Goal: Task Accomplishment & Management: Manage account settings

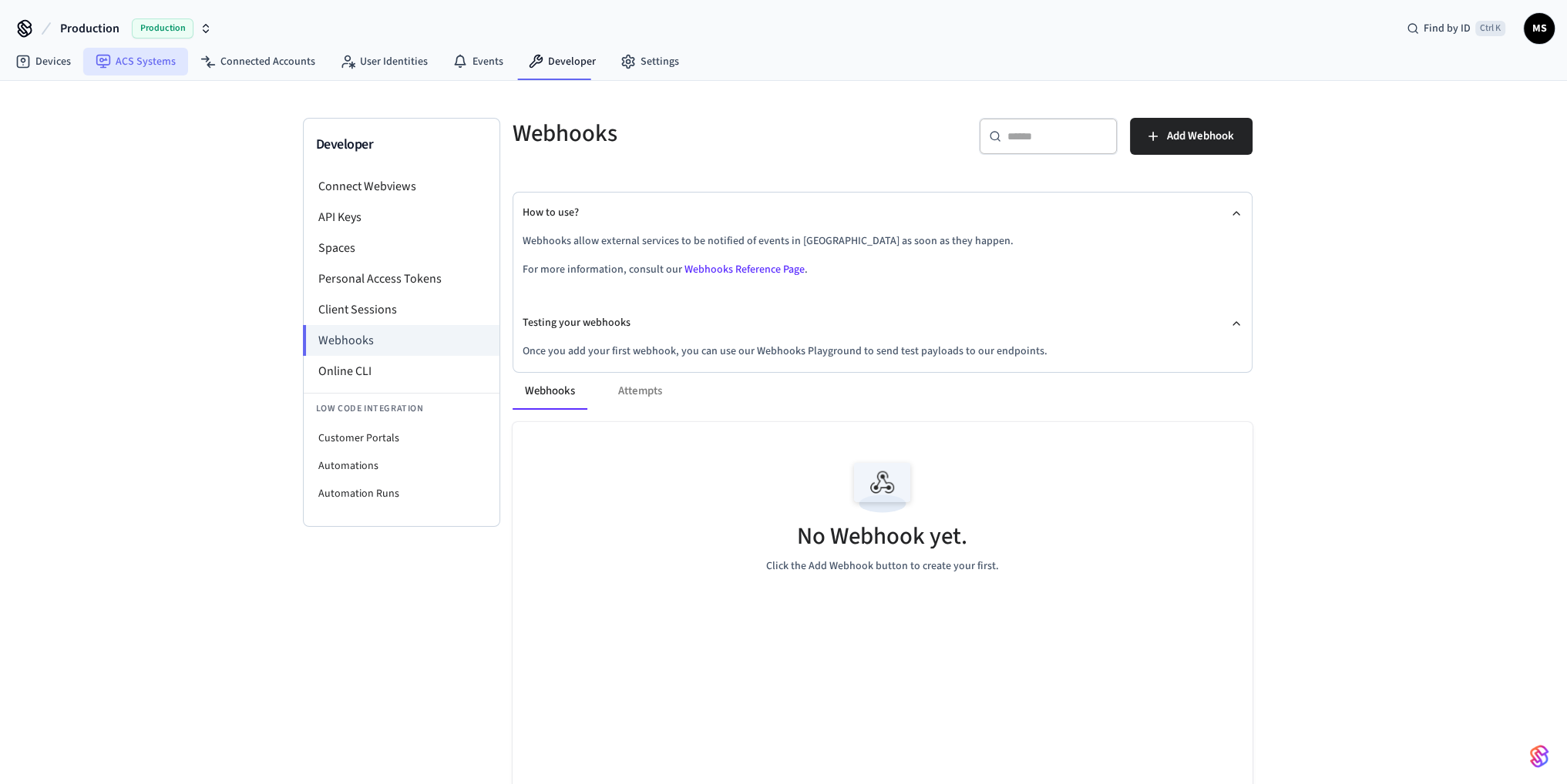
click at [154, 63] on link "ACS Systems" at bounding box center [135, 61] width 105 height 28
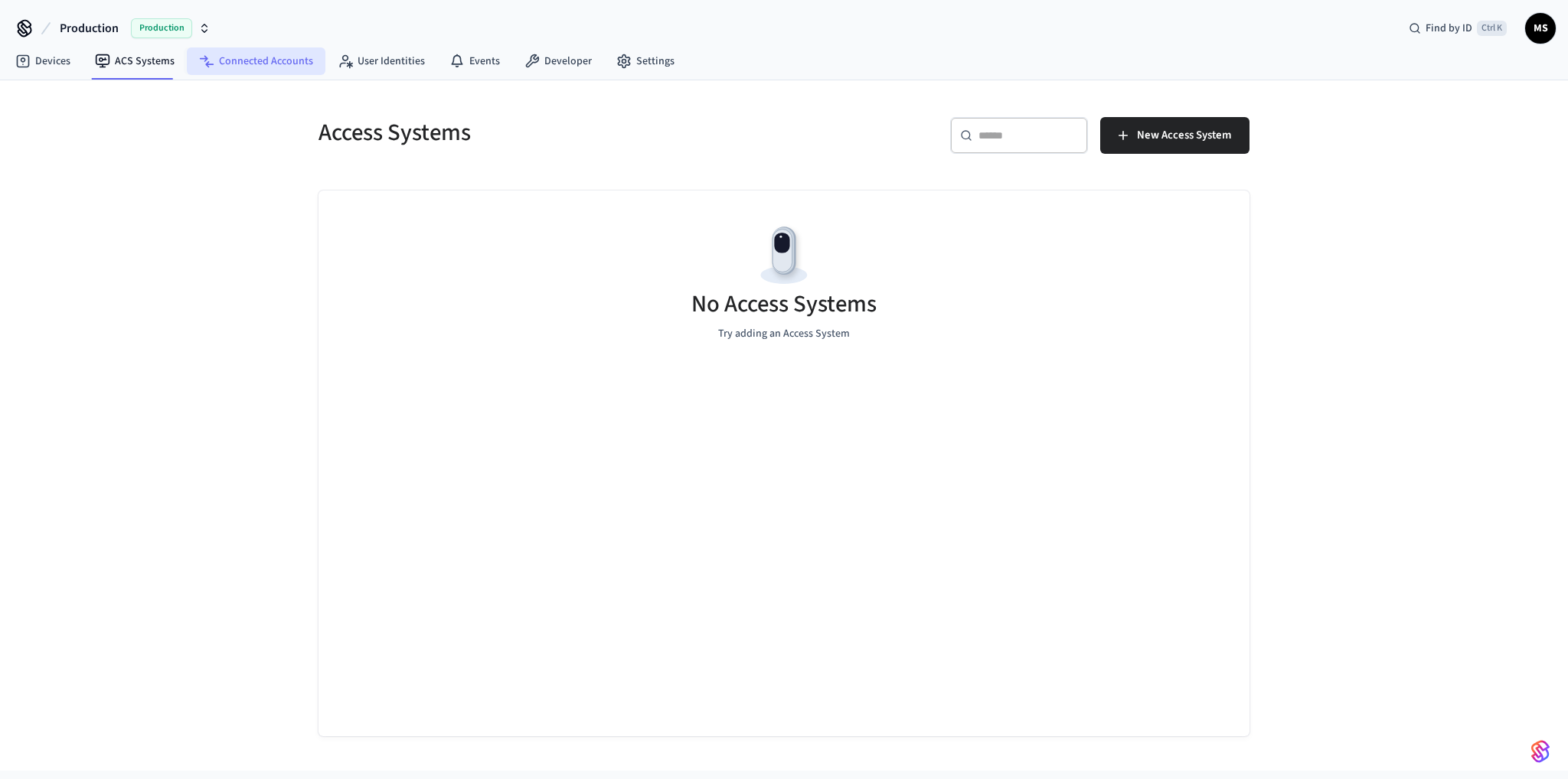
click at [238, 63] on link "Connected Accounts" at bounding box center [256, 61] width 139 height 27
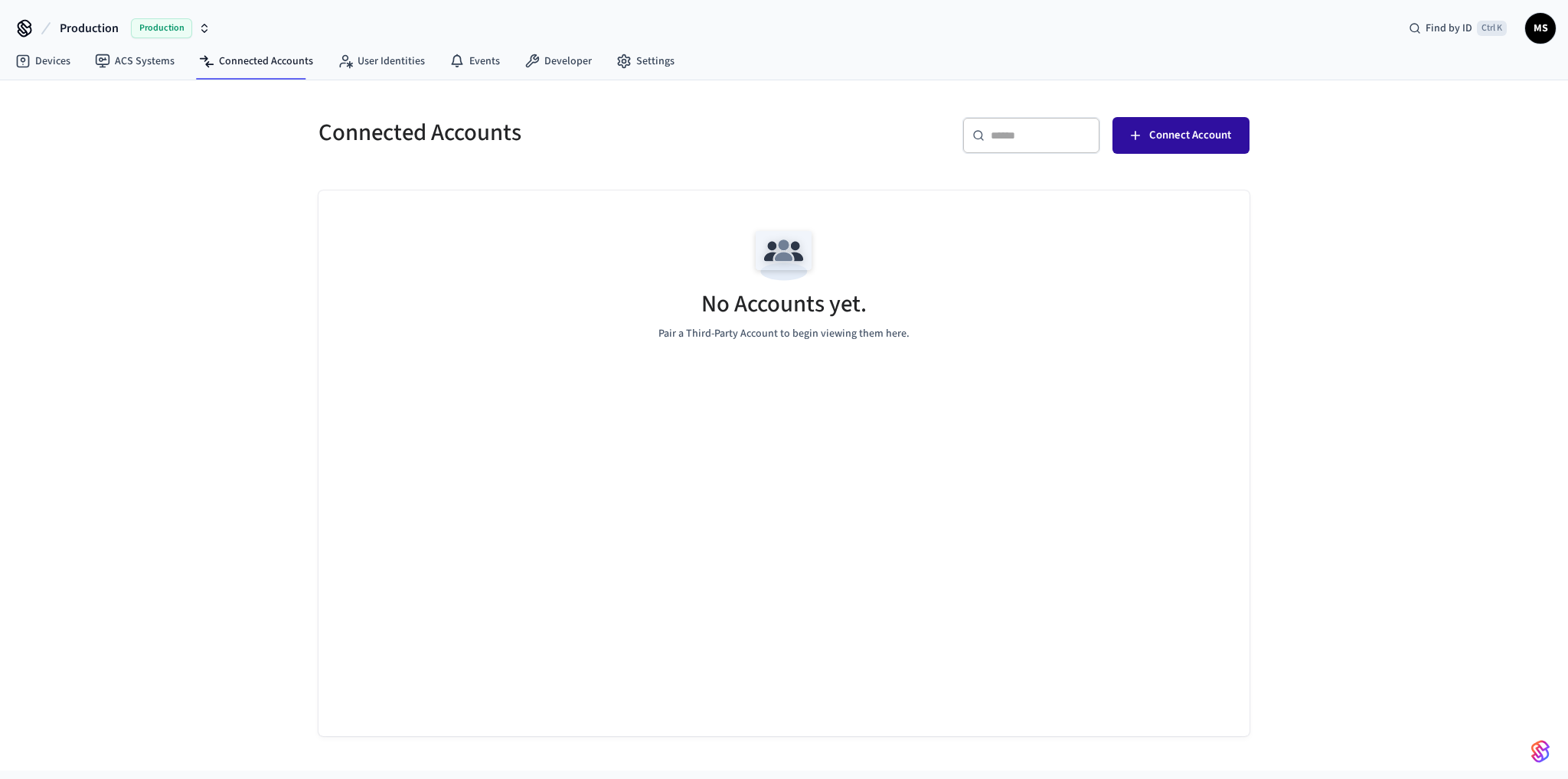
click at [1160, 140] on span "Connect Account" at bounding box center [1190, 136] width 82 height 20
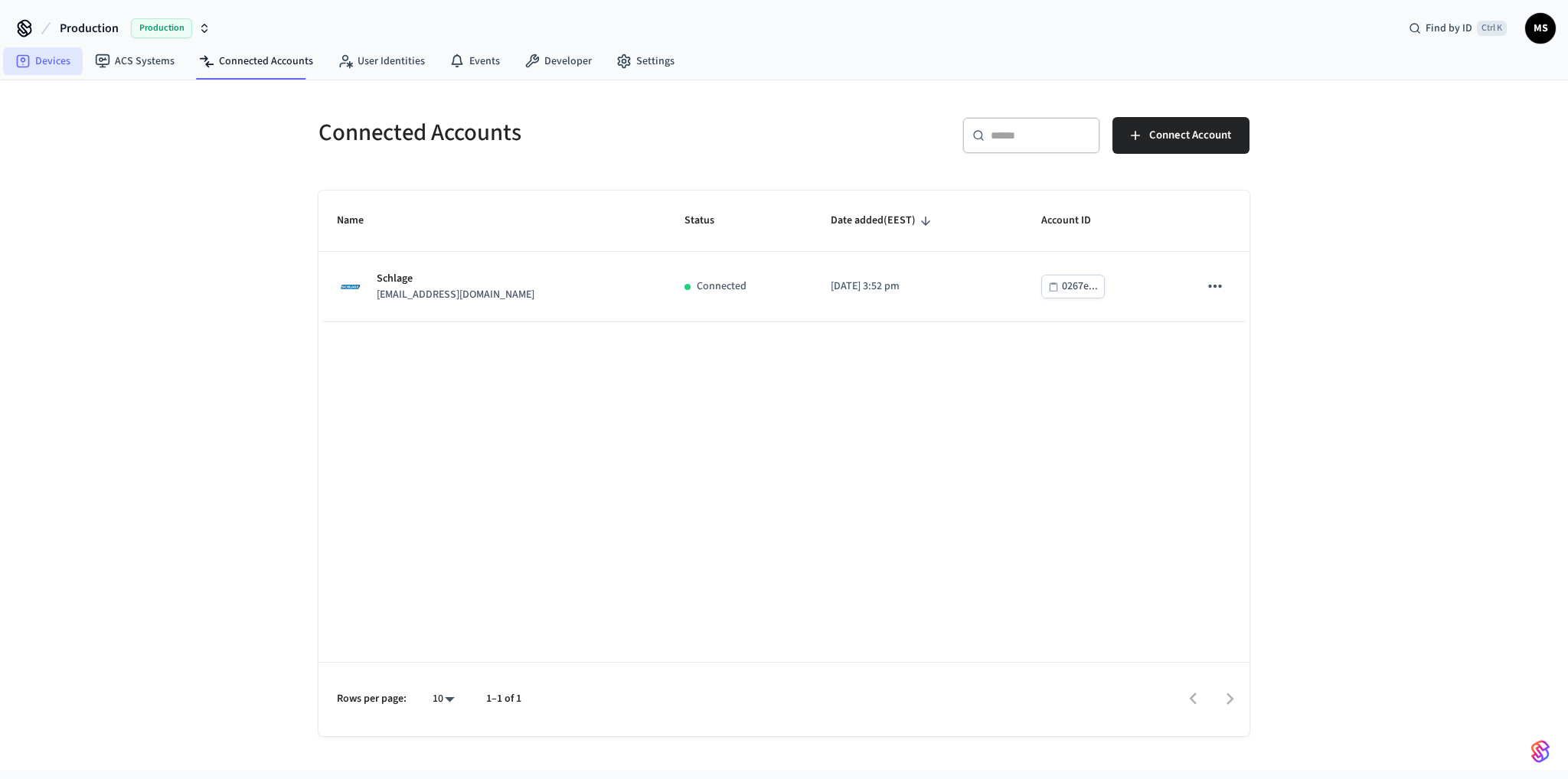
click at [52, 62] on link "Devices" at bounding box center [43, 61] width 80 height 27
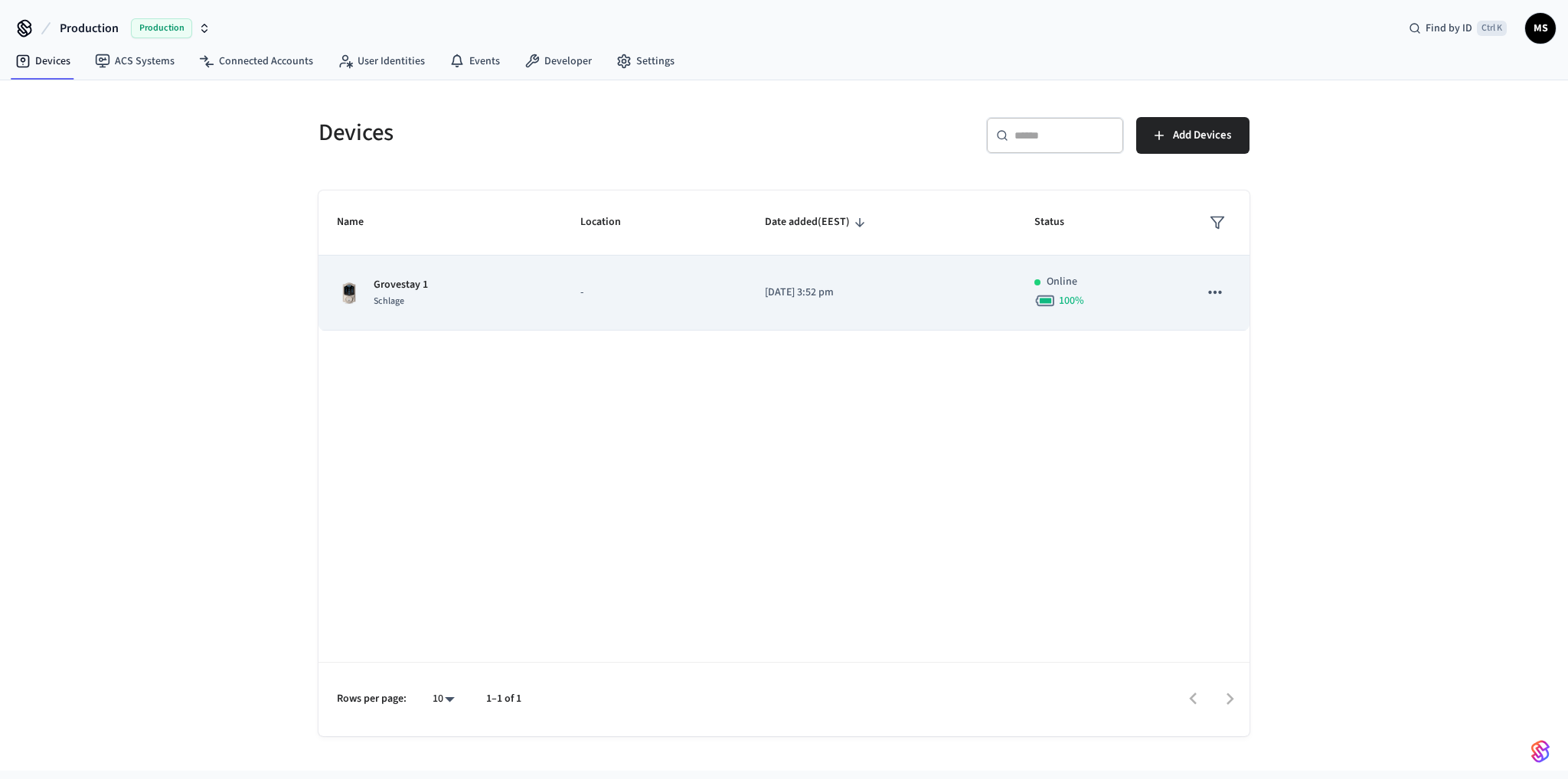
click at [519, 305] on div "Grovestay 1 Schlage" at bounding box center [440, 293] width 206 height 32
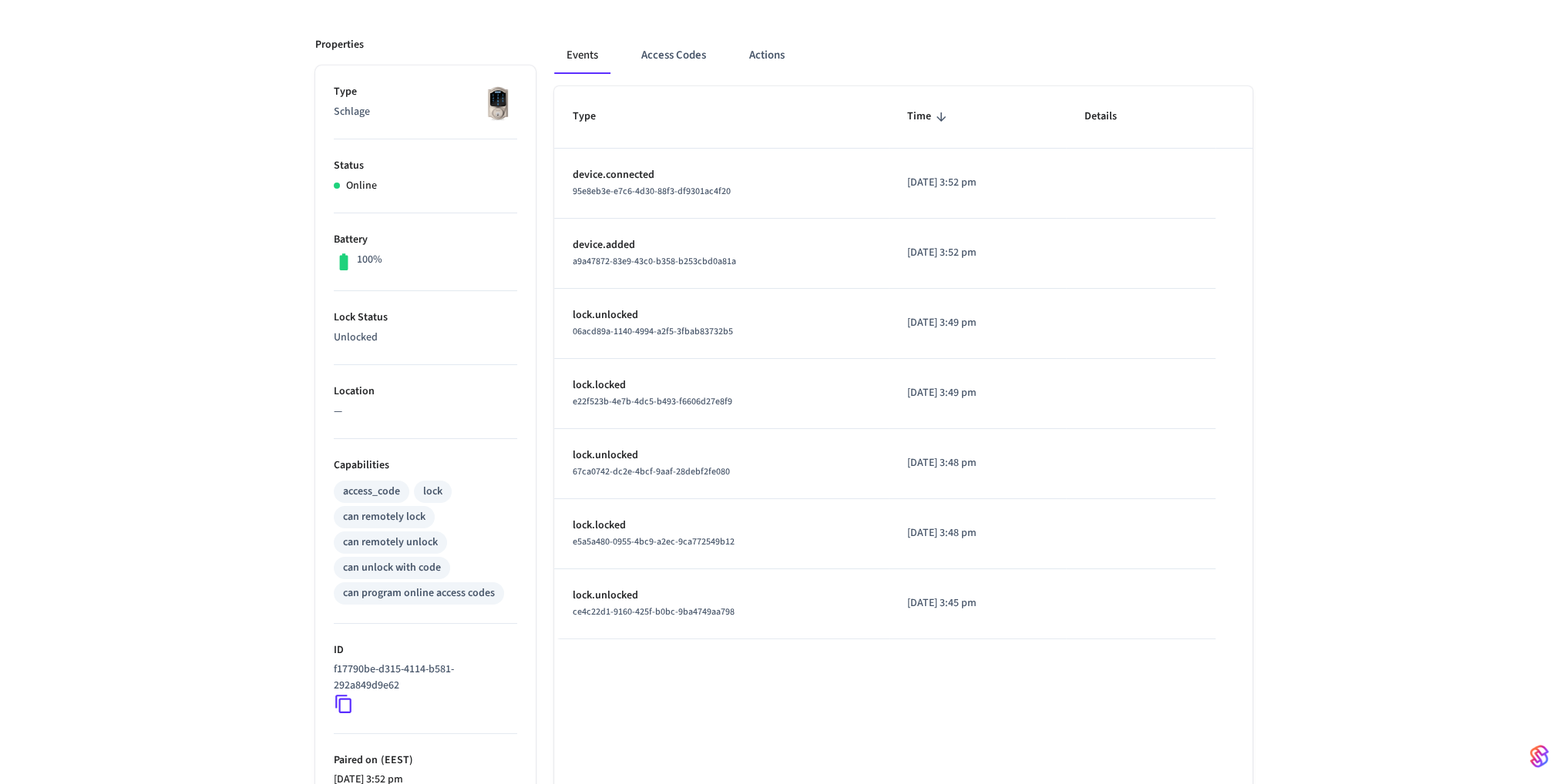
scroll to position [357, 0]
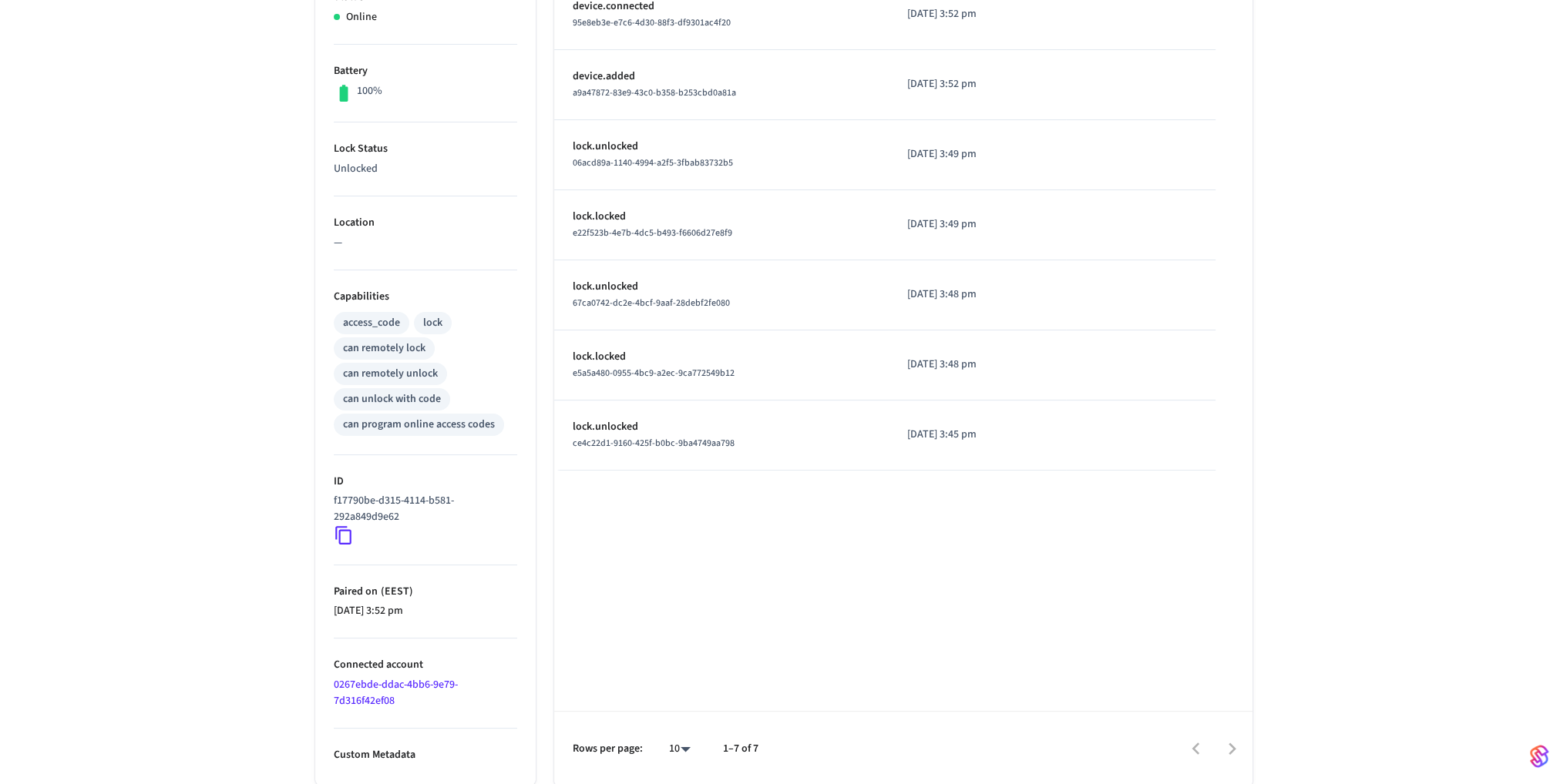
click at [342, 534] on icon at bounding box center [344, 535] width 20 height 20
click at [344, 533] on icon at bounding box center [344, 535] width 20 height 20
click at [401, 745] on li "Custom Metadata" at bounding box center [425, 745] width 184 height 34
click at [435, 747] on p "Custom Metadata" at bounding box center [425, 755] width 184 height 16
drag, startPoint x: 473, startPoint y: 750, endPoint x: 482, endPoint y: 750, distance: 9.0
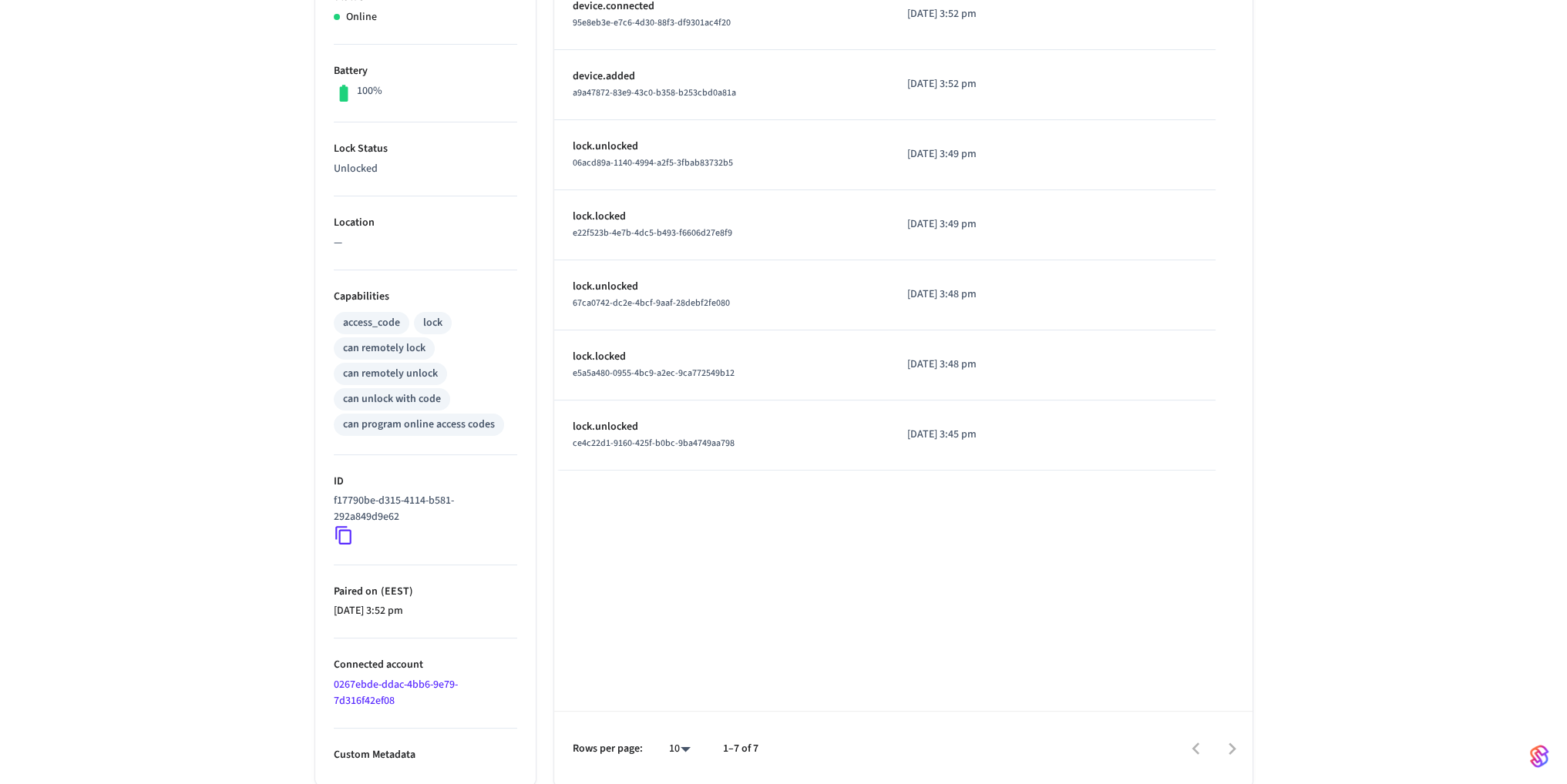
click at [474, 750] on p "Custom Metadata" at bounding box center [425, 755] width 184 height 16
drag, startPoint x: 486, startPoint y: 750, endPoint x: 487, endPoint y: 740, distance: 10.0
click at [487, 750] on p "Custom Metadata" at bounding box center [425, 755] width 184 height 16
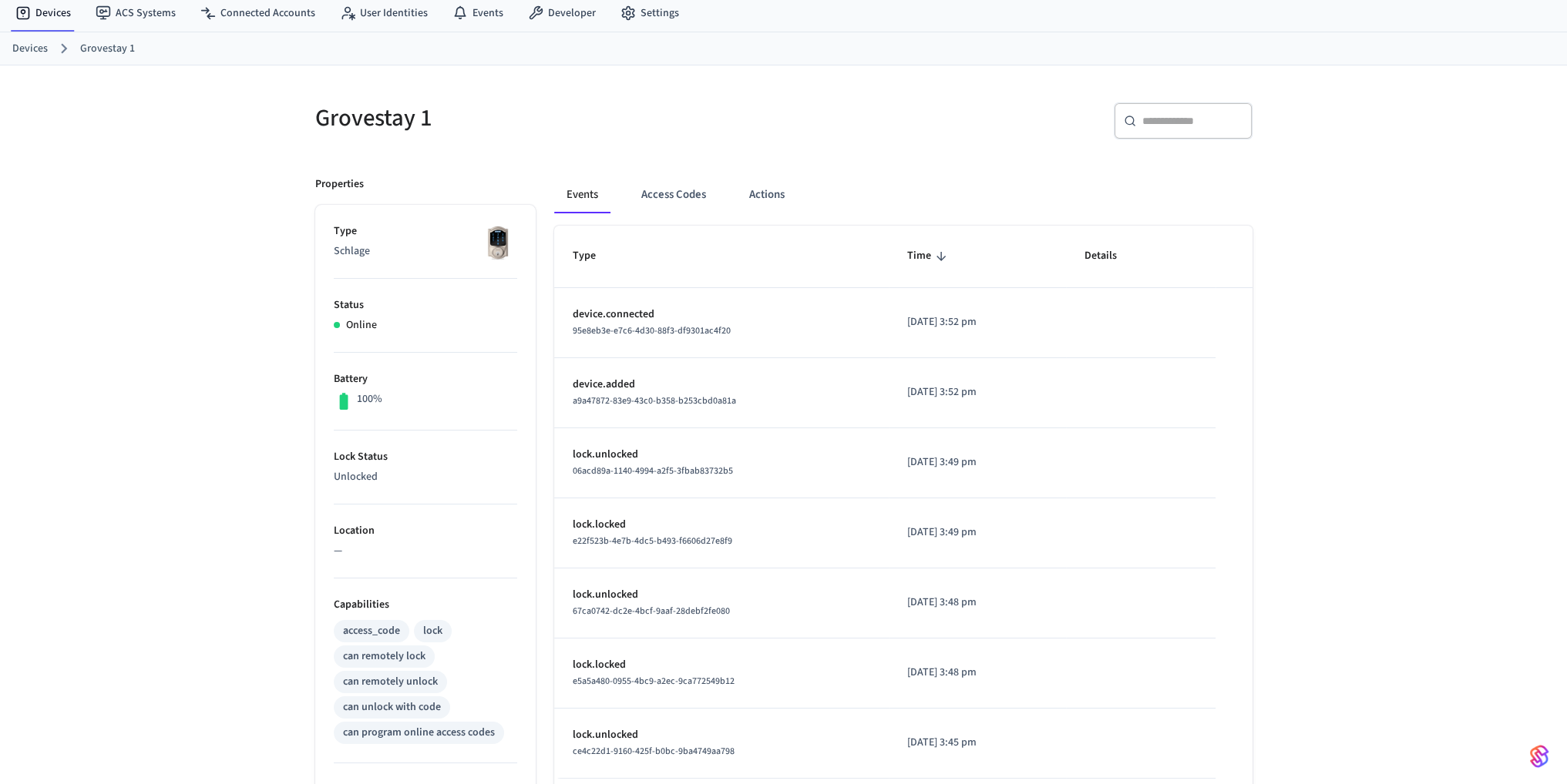
scroll to position [0, 0]
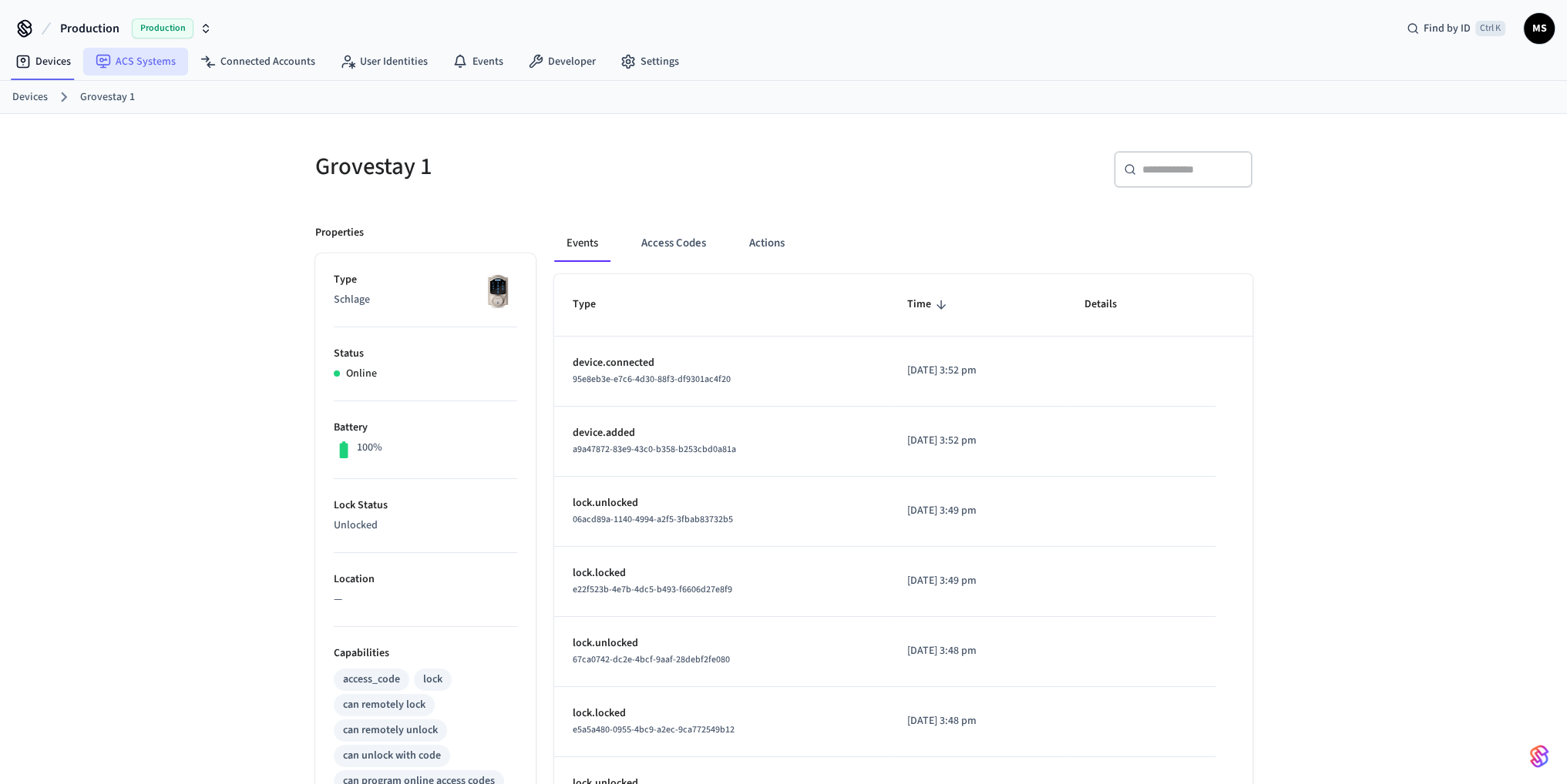
click at [161, 58] on link "ACS Systems" at bounding box center [135, 61] width 105 height 28
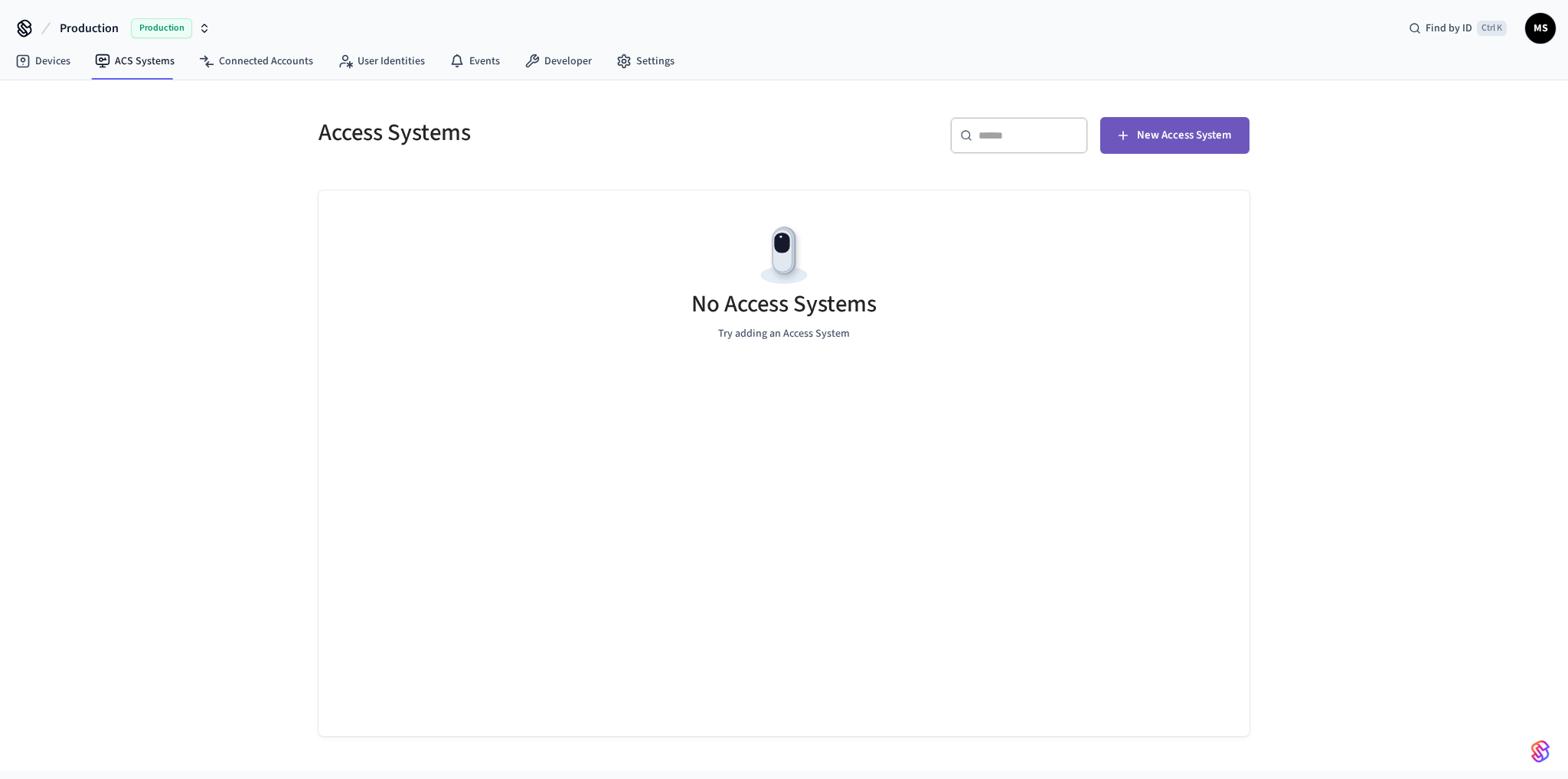
click at [1178, 128] on span "New Access System" at bounding box center [1183, 136] width 94 height 20
click at [64, 62] on link "Devices" at bounding box center [43, 61] width 80 height 27
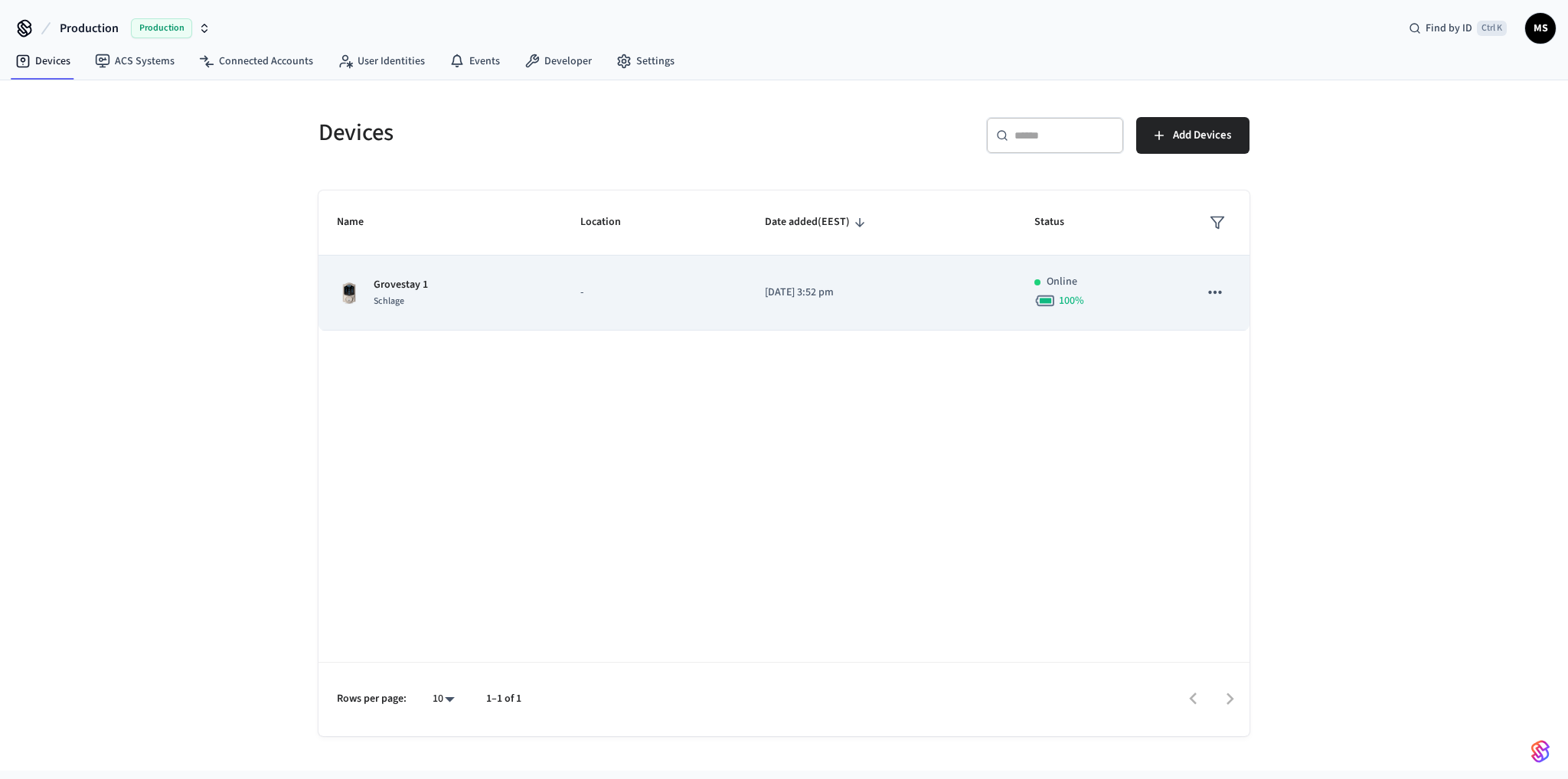
click at [626, 316] on td "-" at bounding box center [654, 293] width 186 height 75
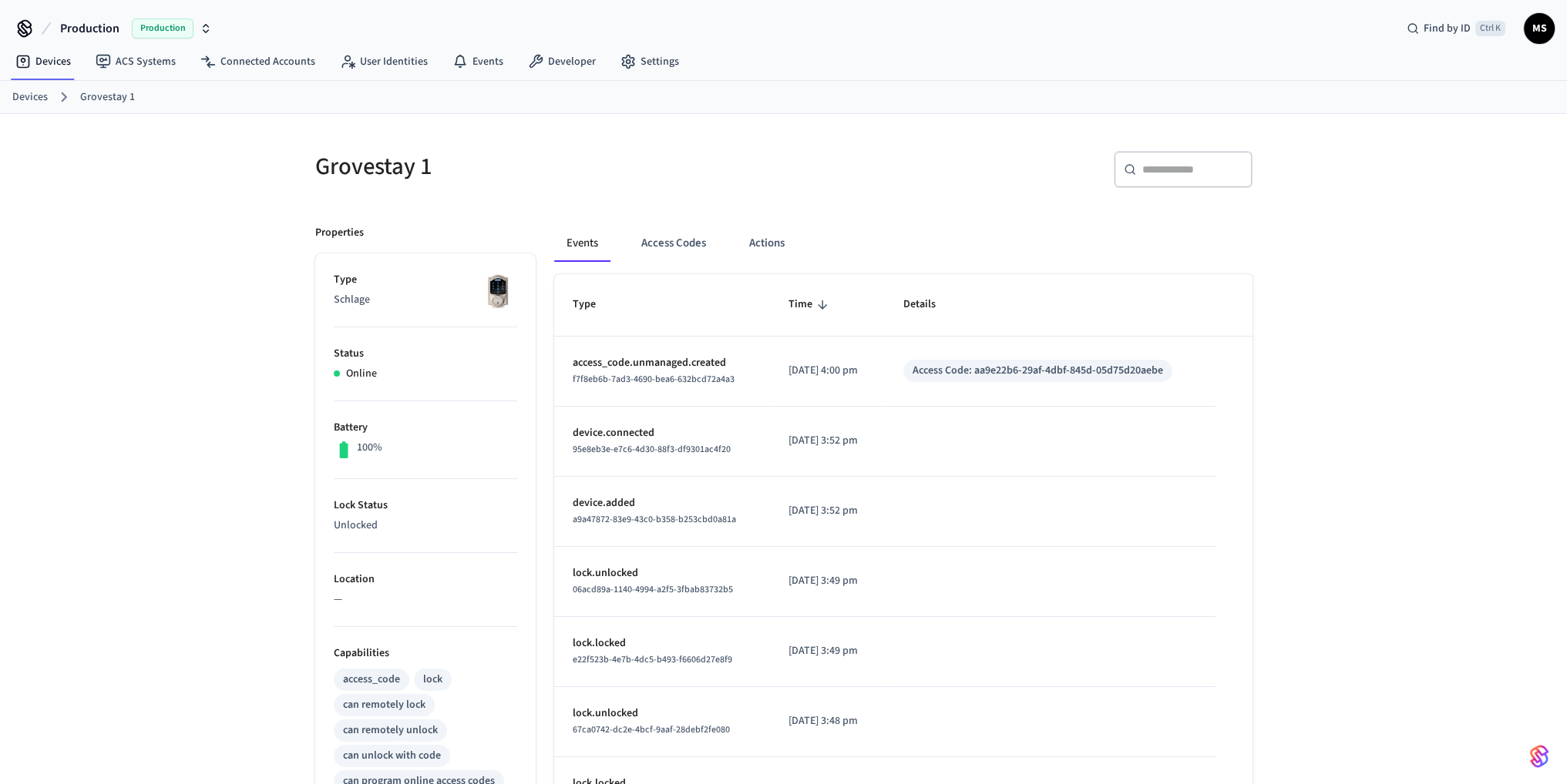
click at [981, 419] on td "sticky table" at bounding box center [1050, 442] width 330 height 70
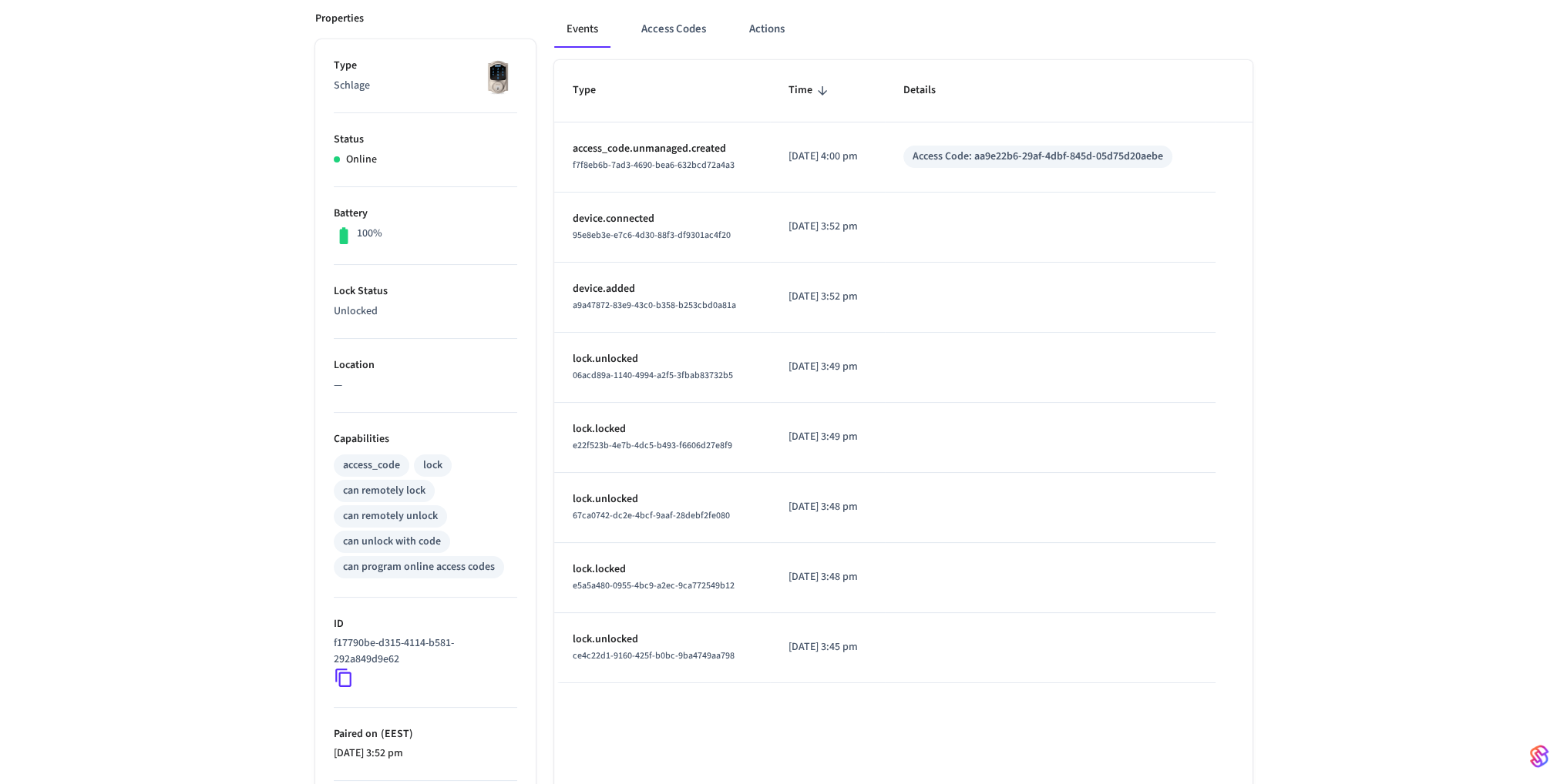
scroll to position [357, 0]
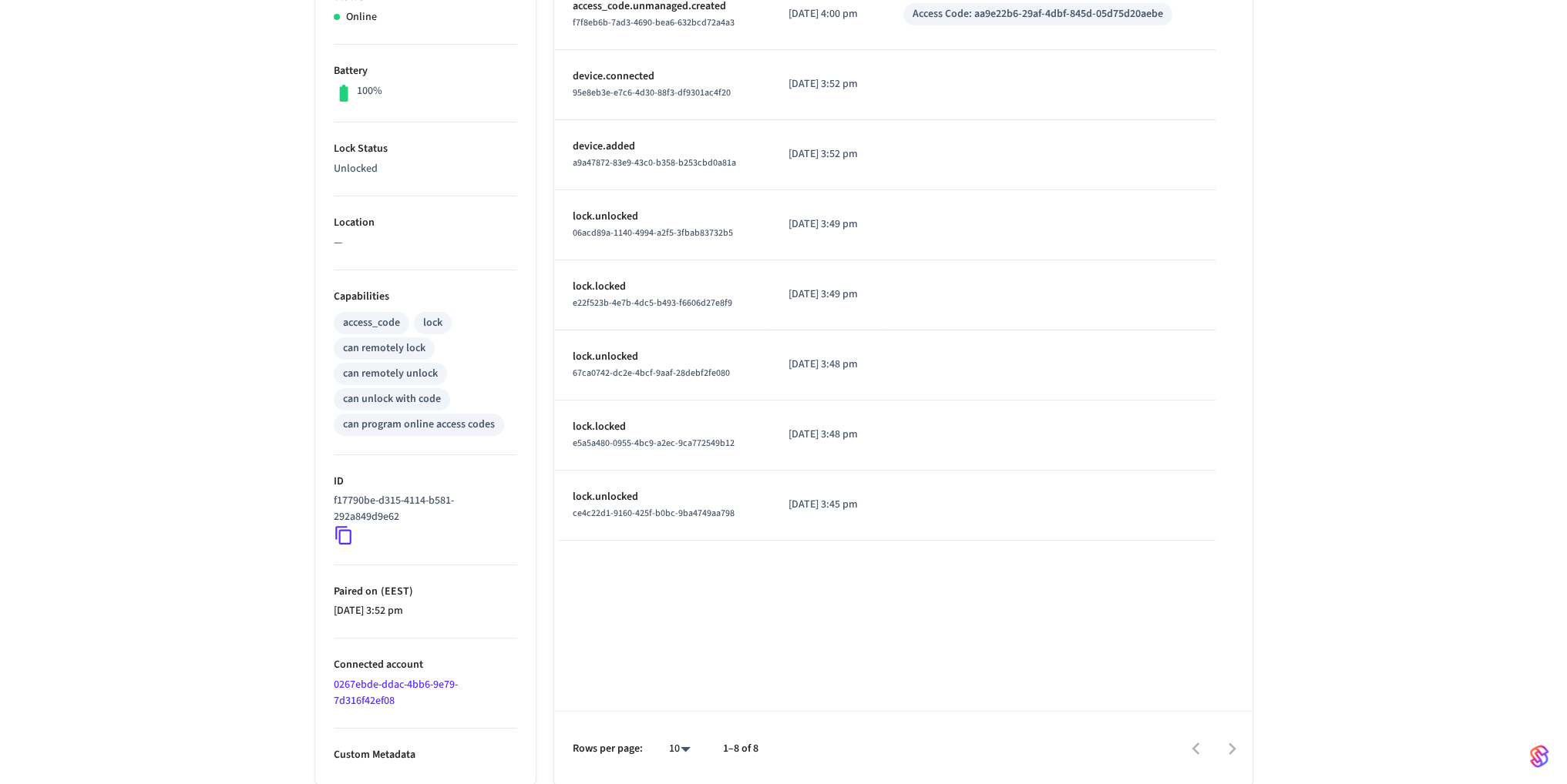
click at [683, 302] on span "e22f523b-4e7b-4dc5-b493-f6606d27e8f9" at bounding box center [653, 303] width 159 height 13
click at [683, 358] on p "lock.unlocked" at bounding box center [663, 357] width 179 height 16
click at [725, 431] on p "lock.locked" at bounding box center [663, 426] width 179 height 16
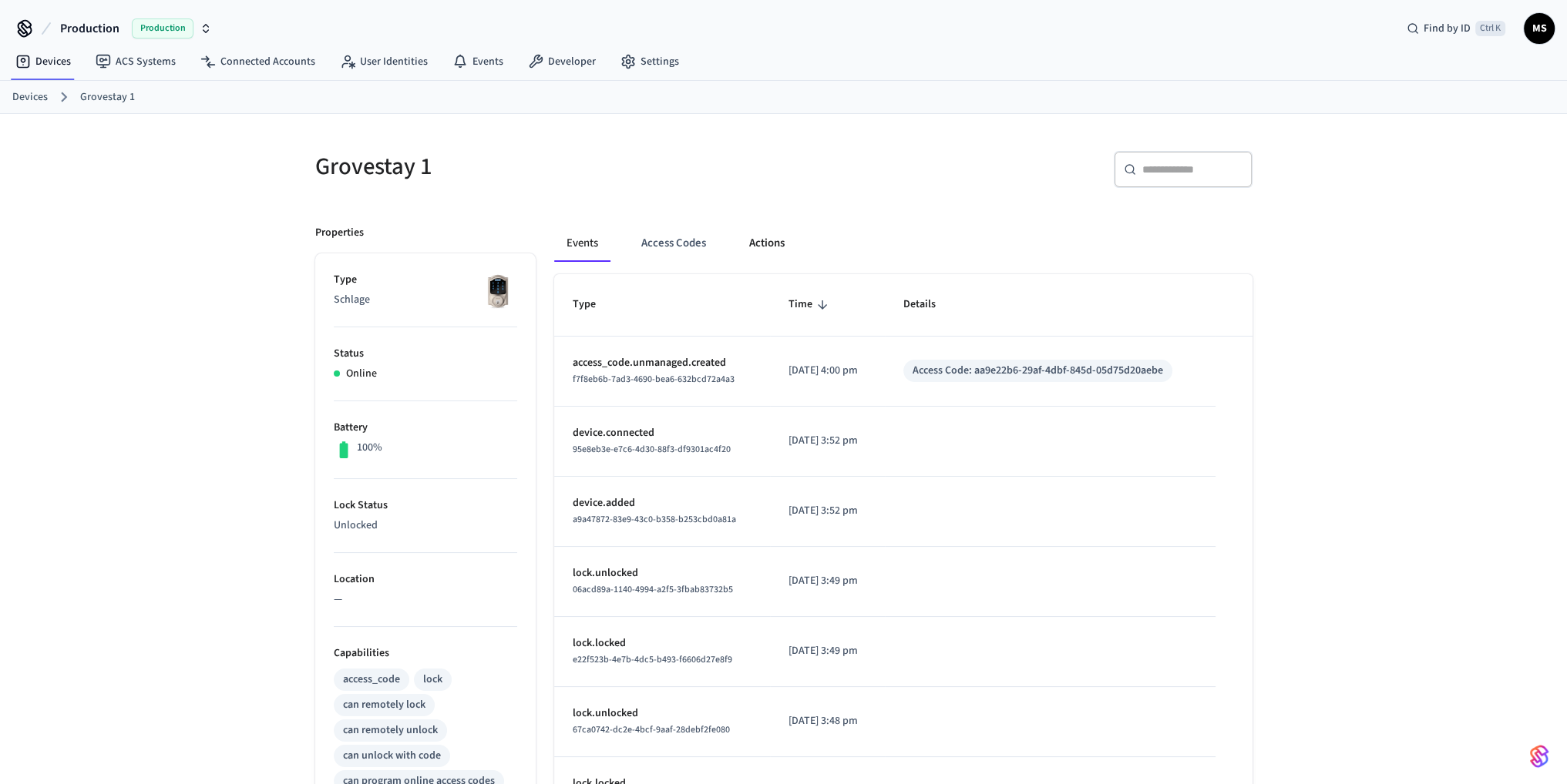
click at [765, 241] on button "Actions" at bounding box center [767, 244] width 60 height 37
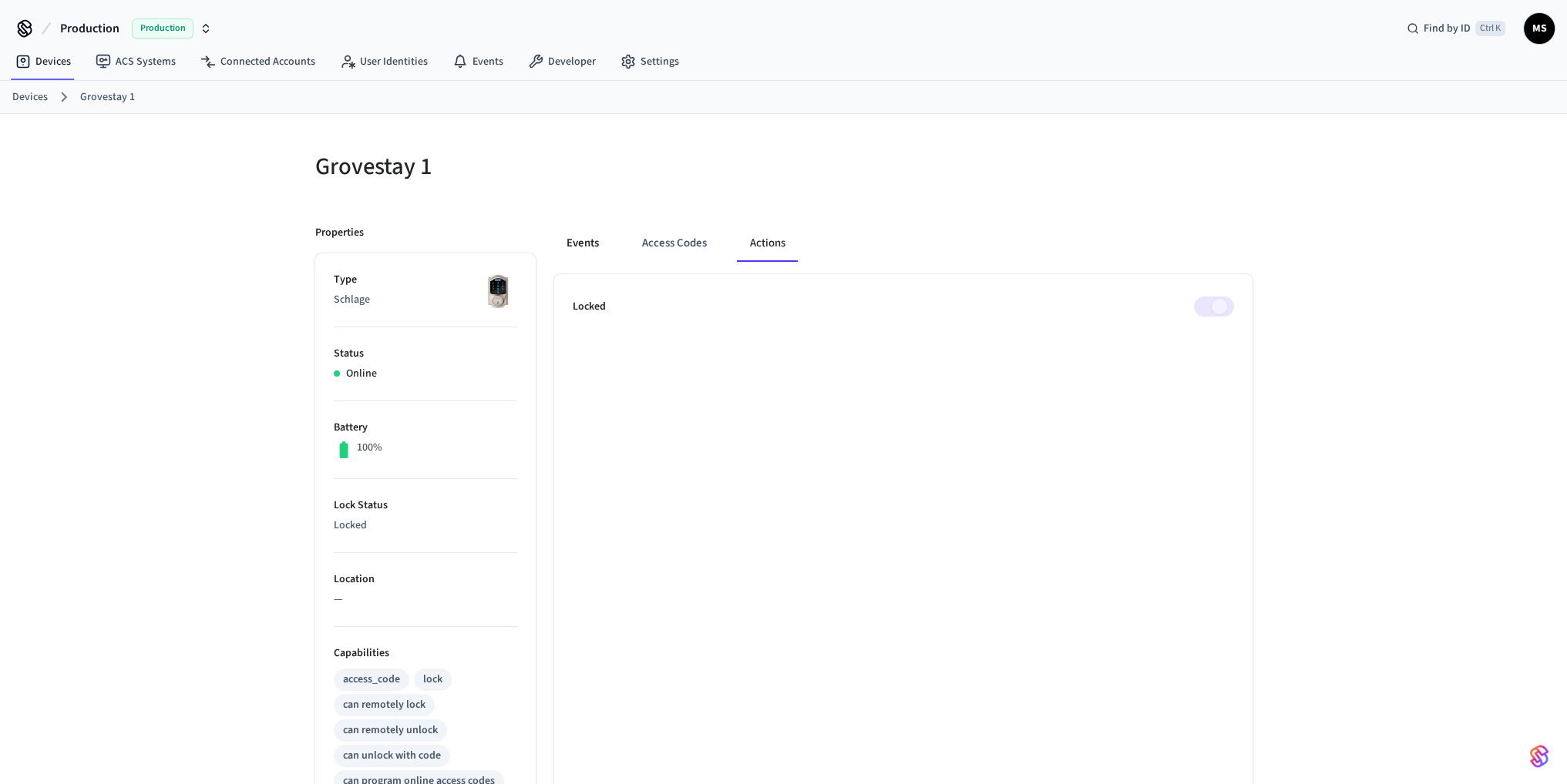
click at [592, 239] on button "Events" at bounding box center [582, 244] width 57 height 37
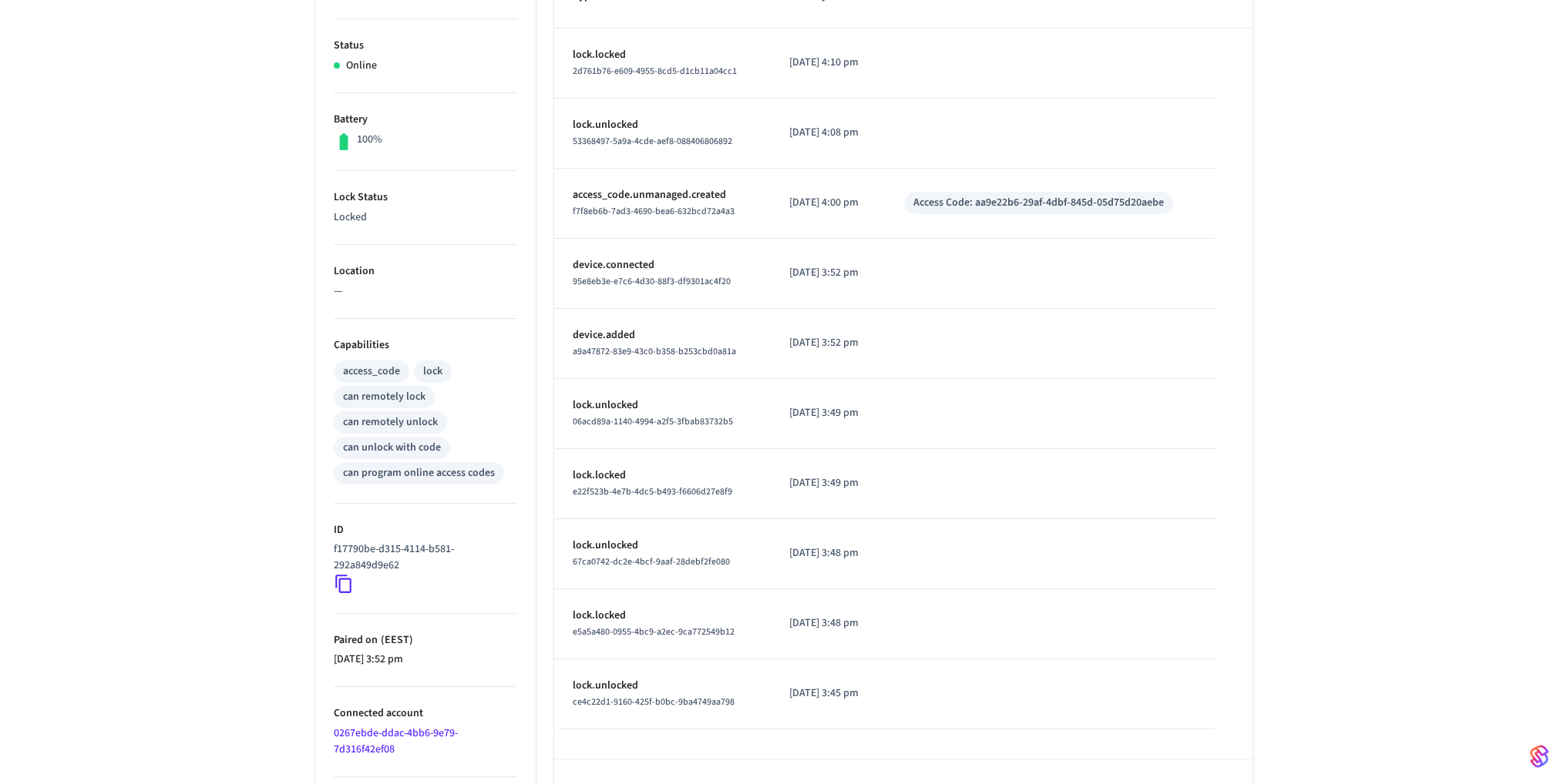
scroll to position [357, 0]
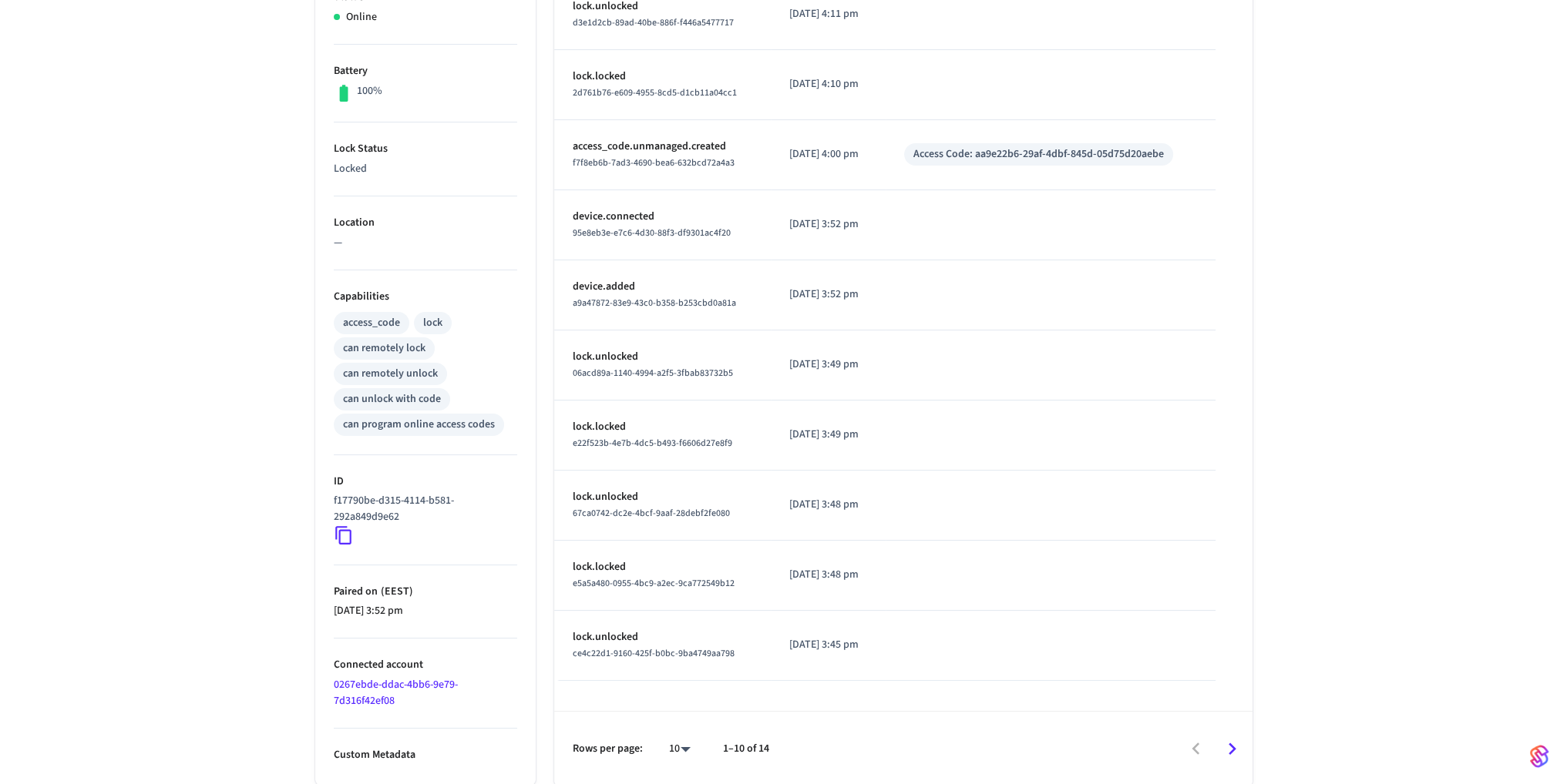
click at [383, 755] on p "Custom Metadata" at bounding box center [425, 755] width 184 height 16
click at [453, 753] on p "Custom Metadata" at bounding box center [425, 755] width 184 height 16
click at [488, 745] on li "Custom Metadata" at bounding box center [425, 745] width 184 height 34
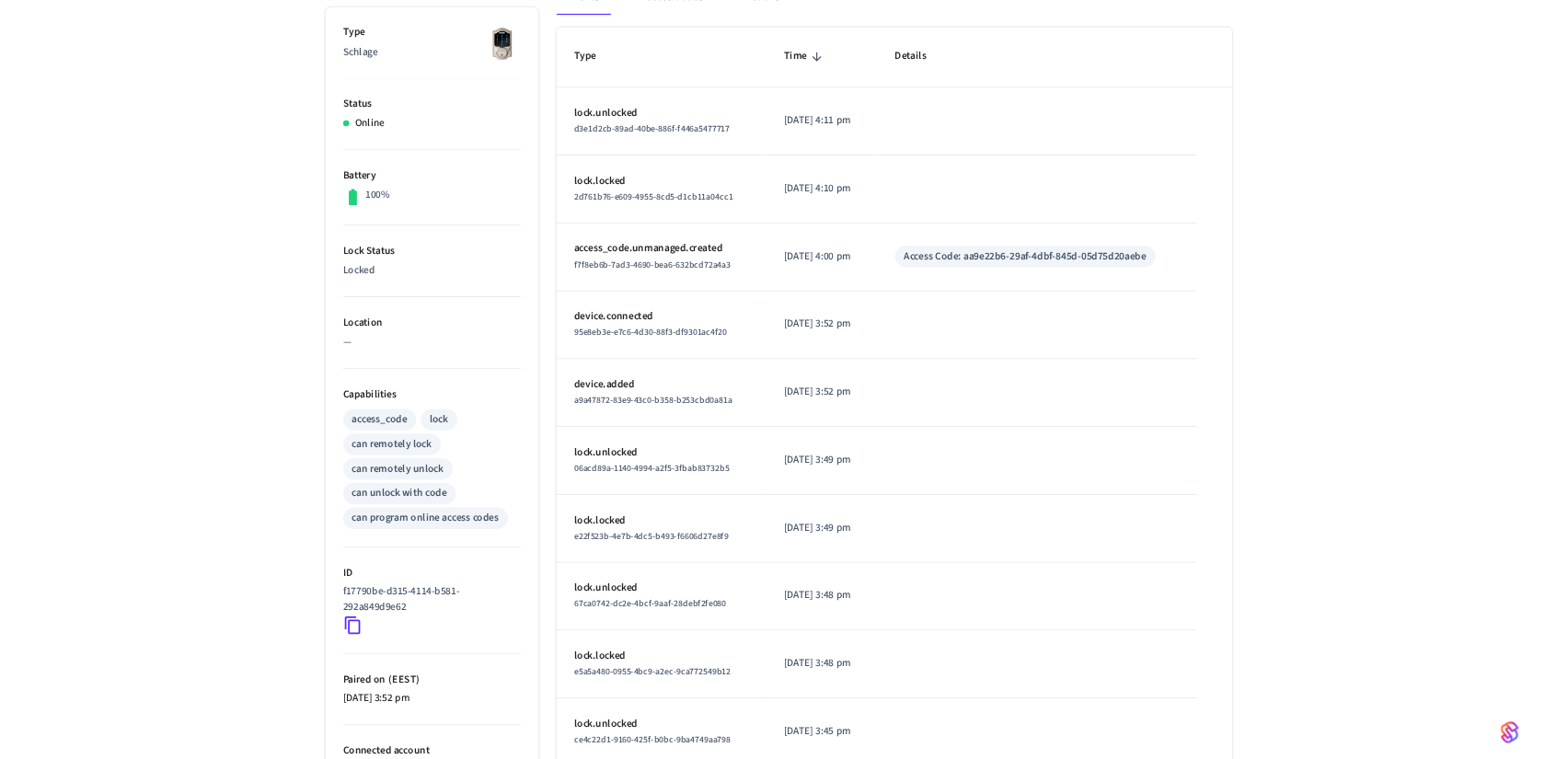
scroll to position [0, 0]
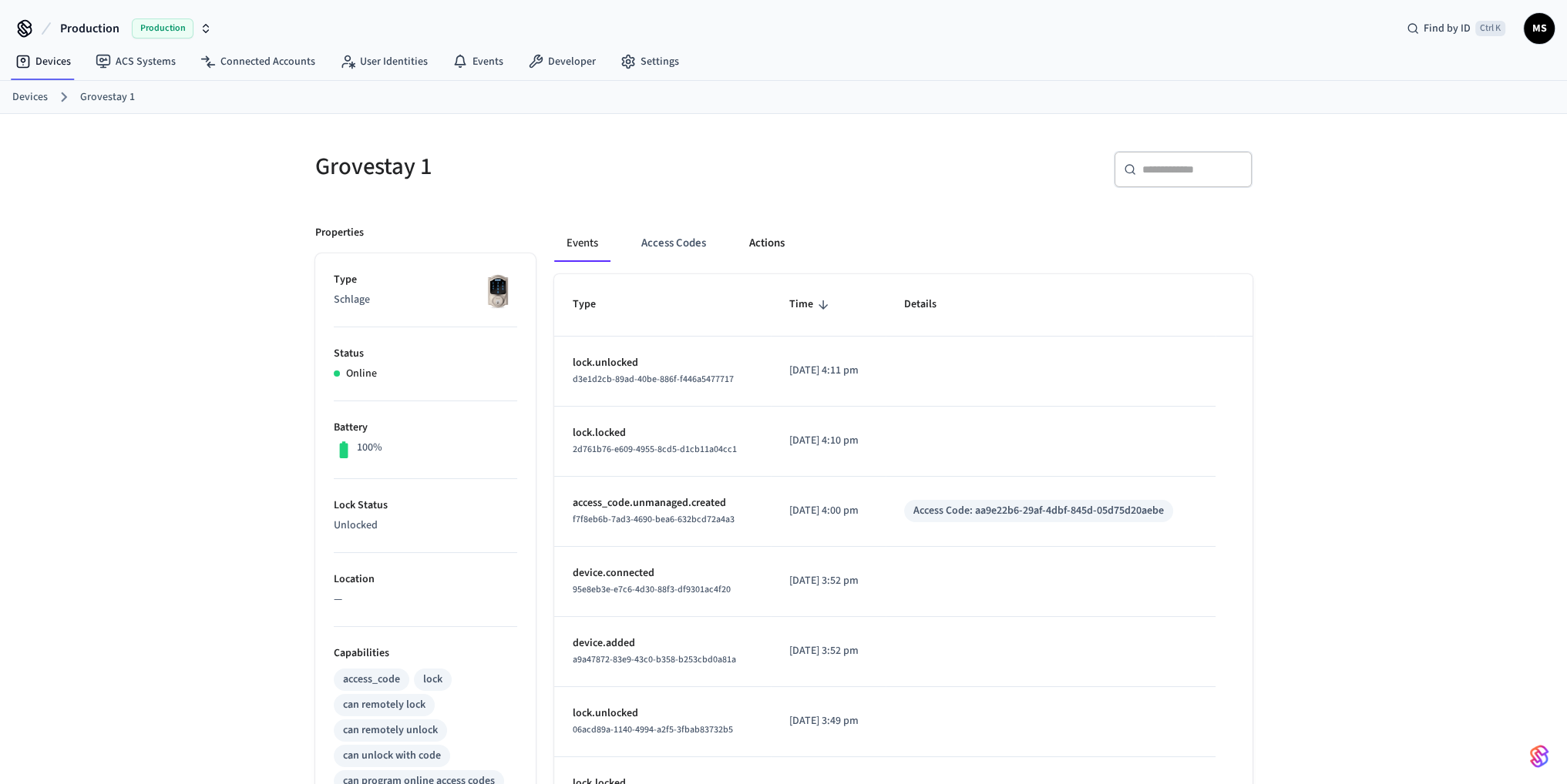
click at [765, 245] on button "Actions" at bounding box center [767, 244] width 60 height 37
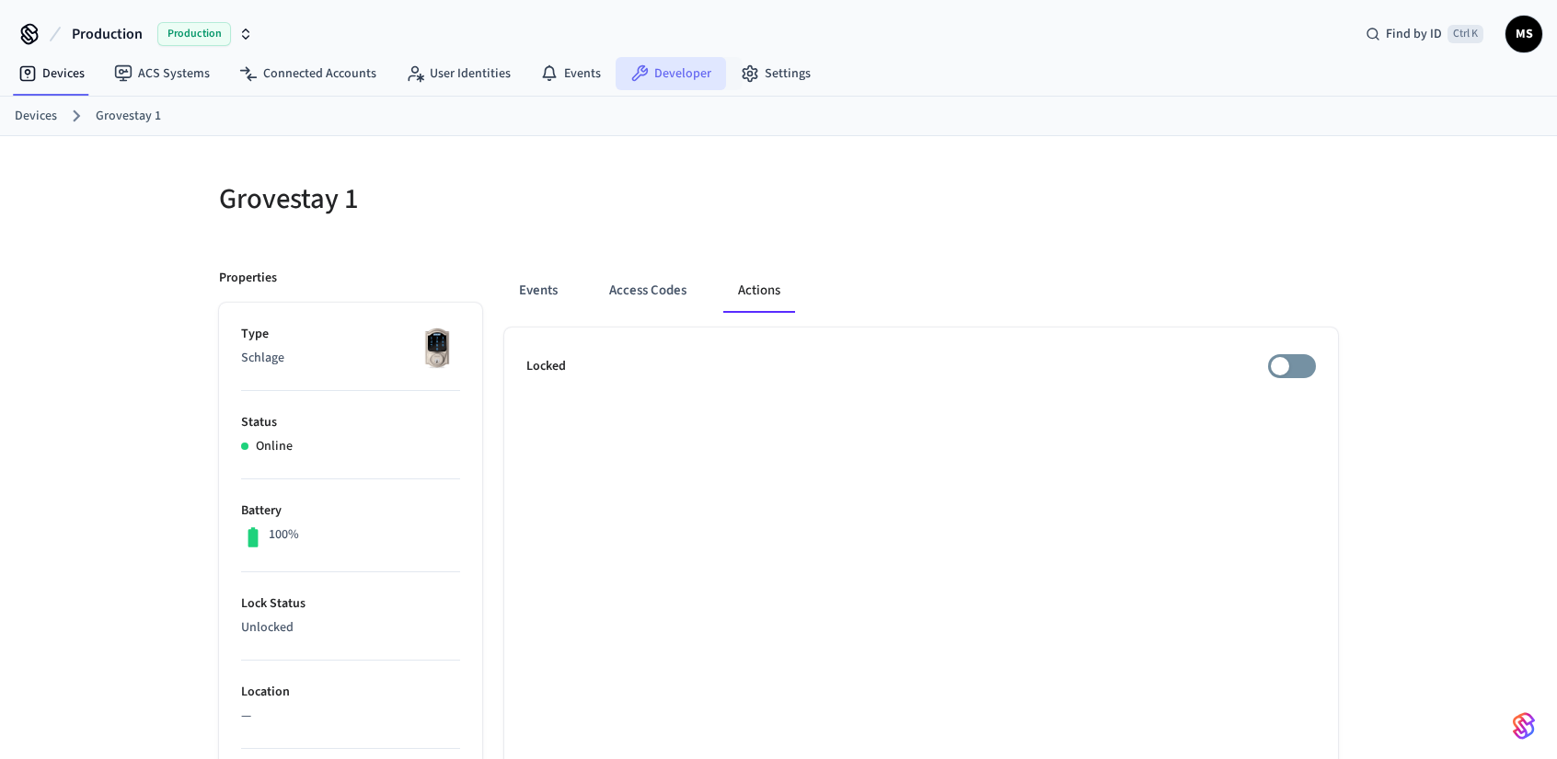
click at [672, 72] on link "Developer" at bounding box center [670, 73] width 110 height 33
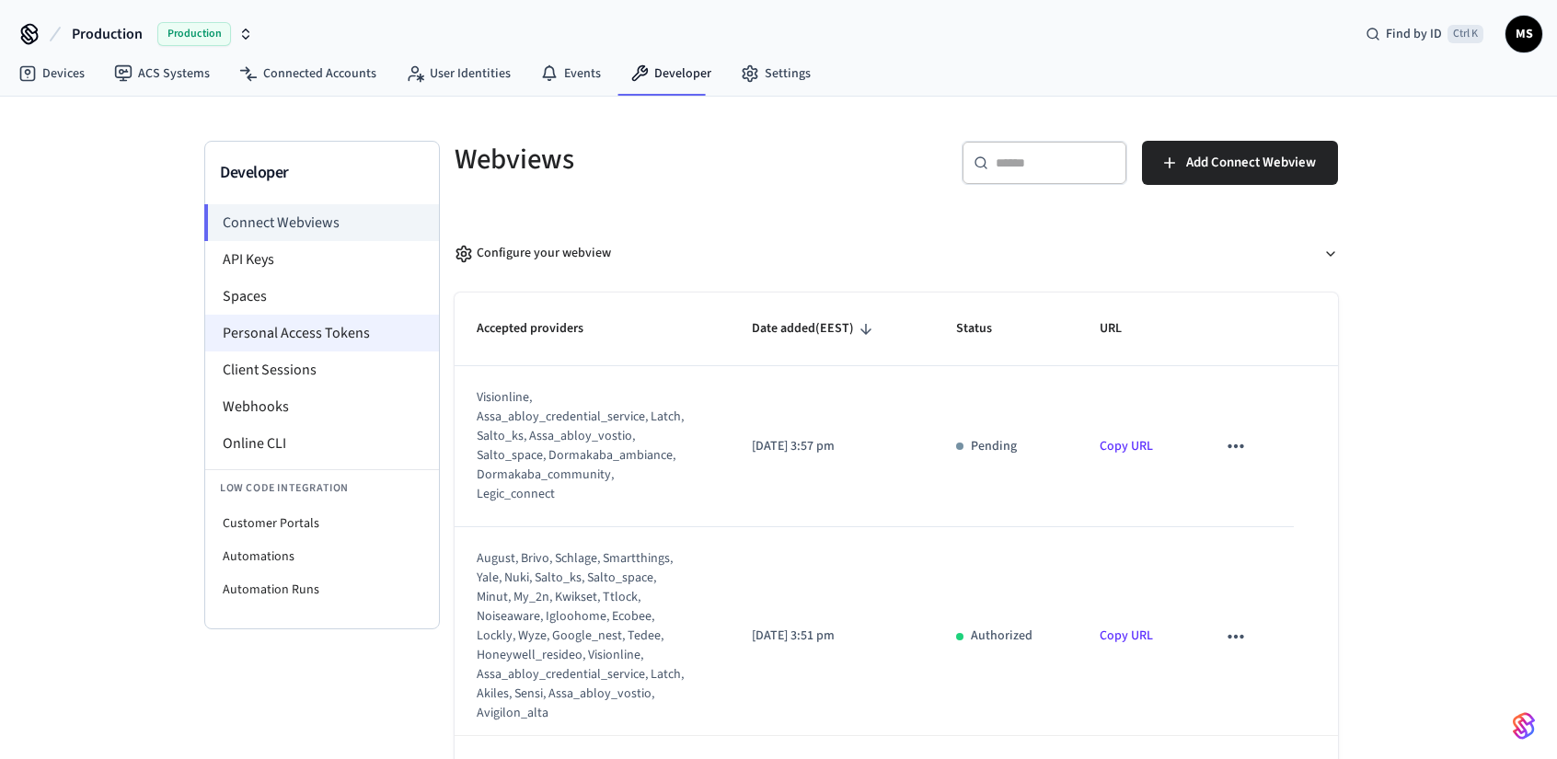
click at [322, 327] on li "Personal Access Tokens" at bounding box center [322, 333] width 234 height 37
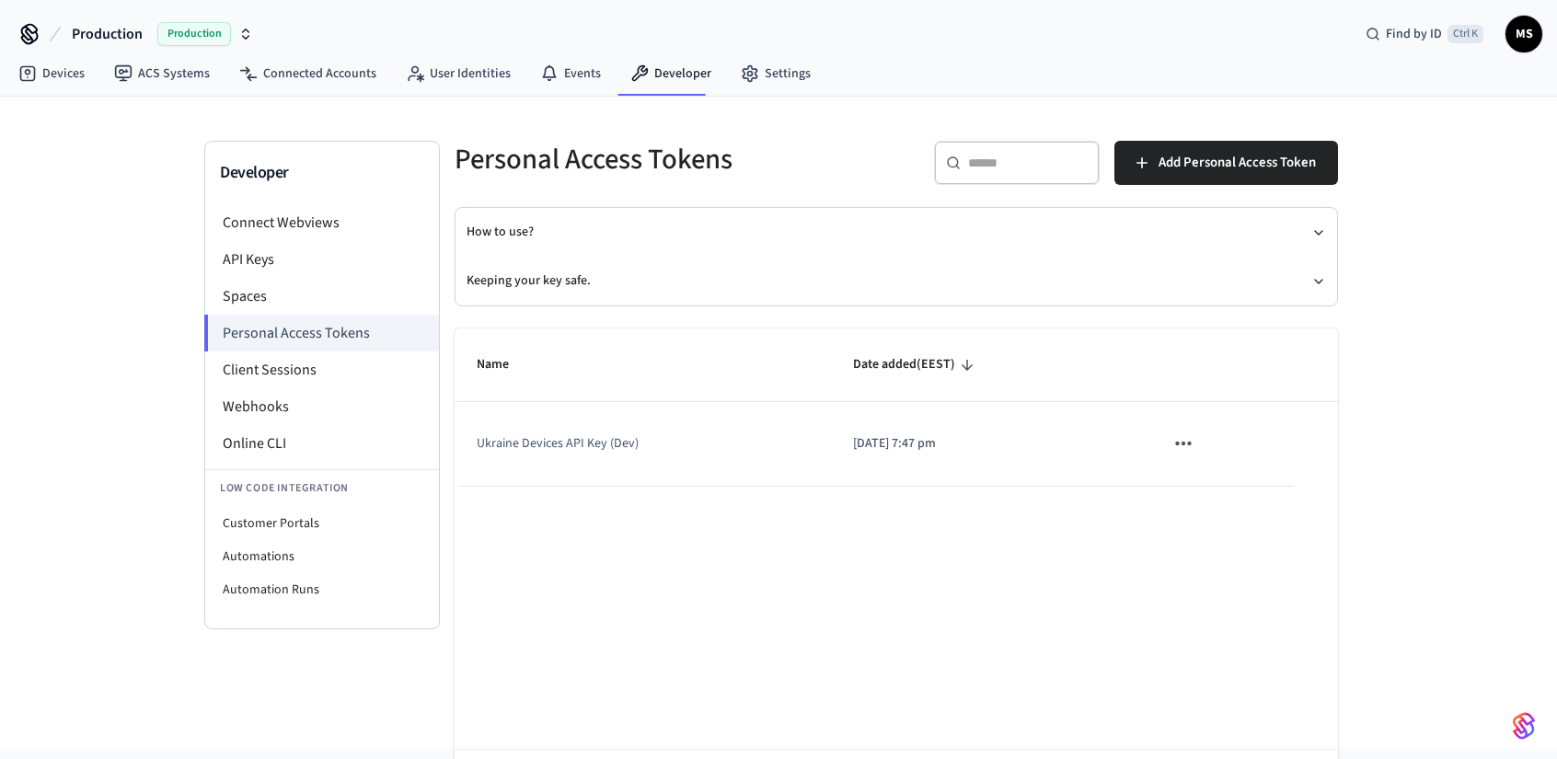
click at [1189, 439] on icon "sticky table" at bounding box center [1183, 443] width 24 height 24
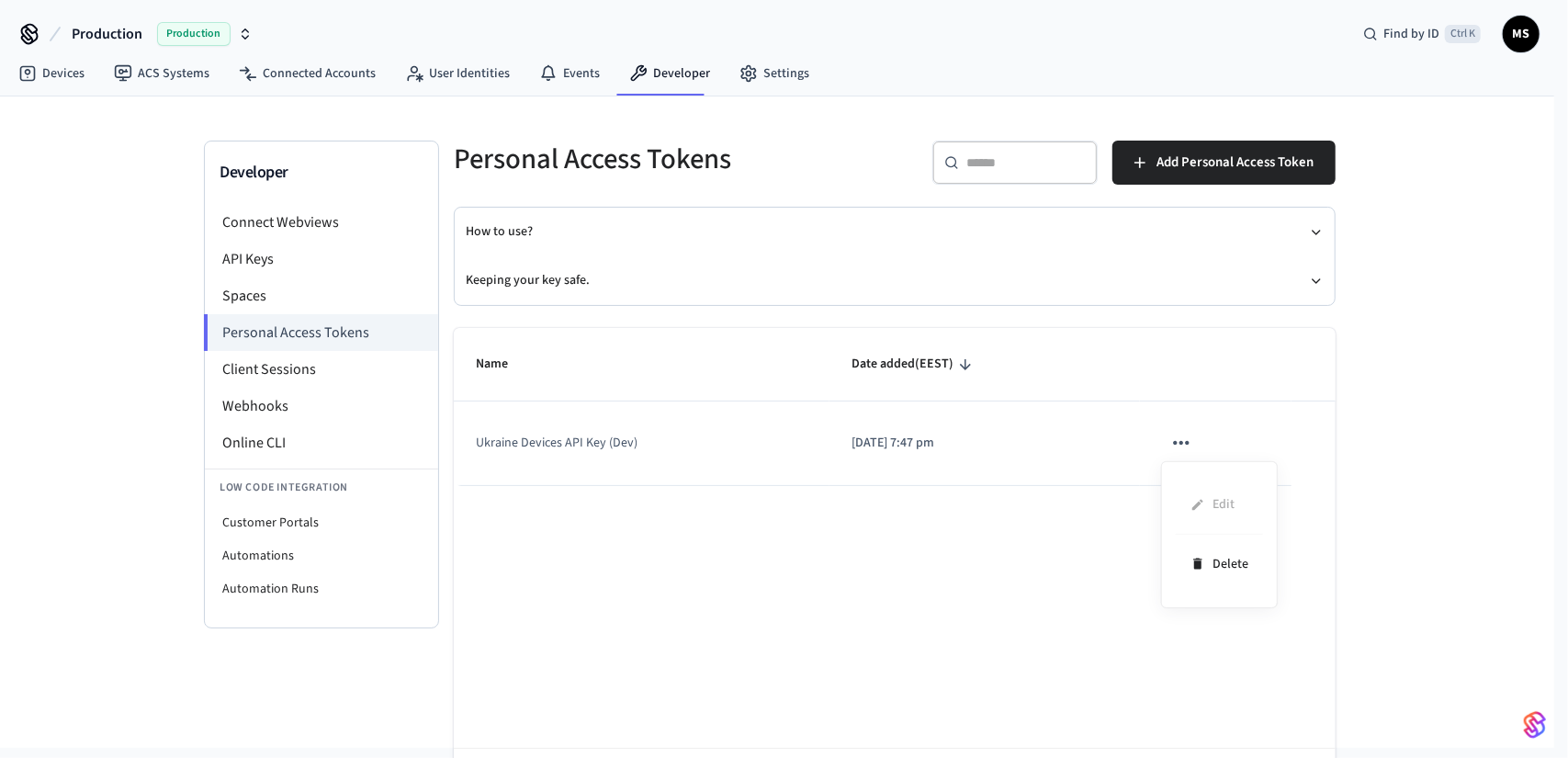
click at [1437, 412] on div at bounding box center [784, 379] width 1568 height 758
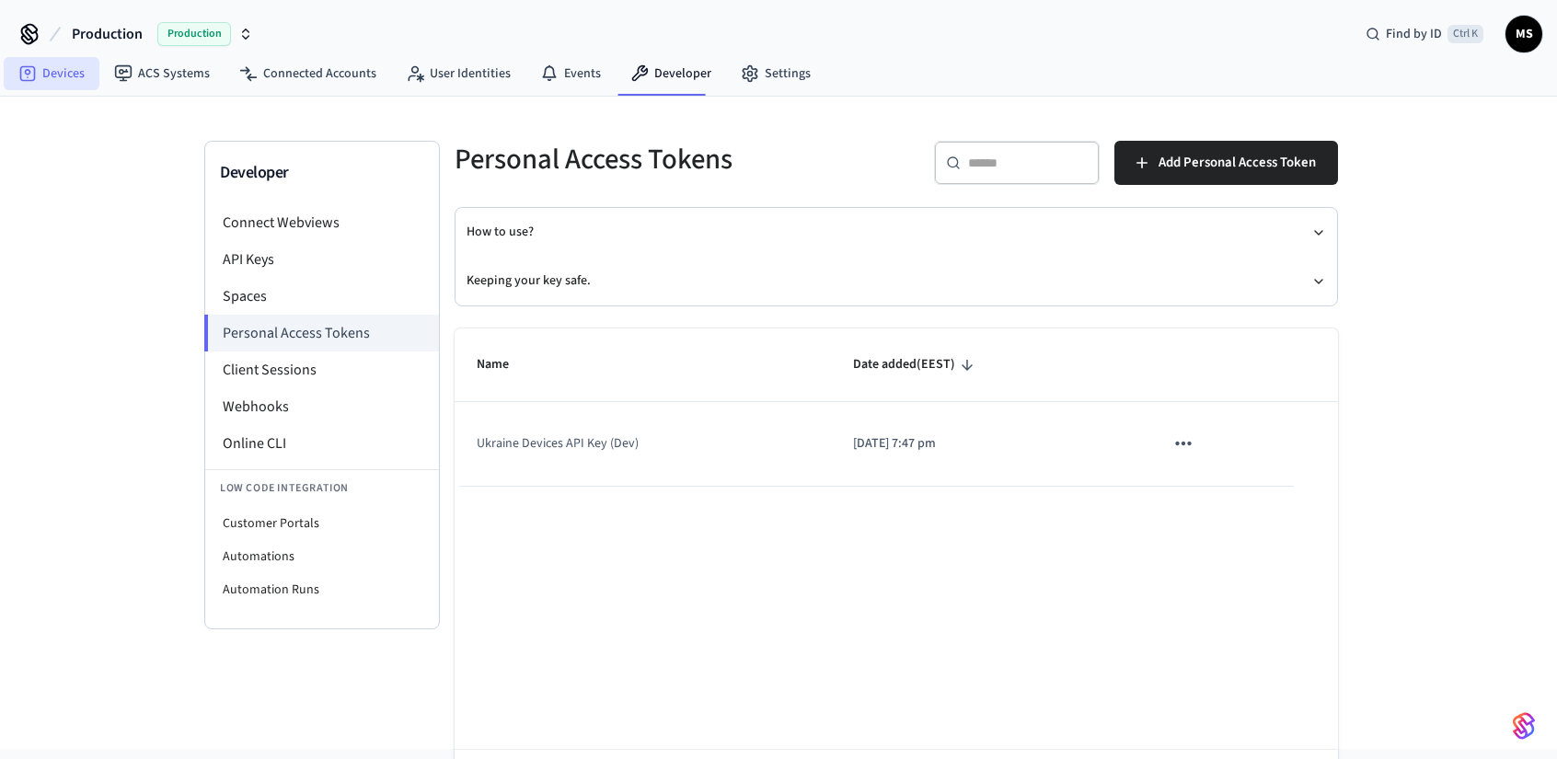
click at [75, 71] on link "Devices" at bounding box center [52, 73] width 96 height 33
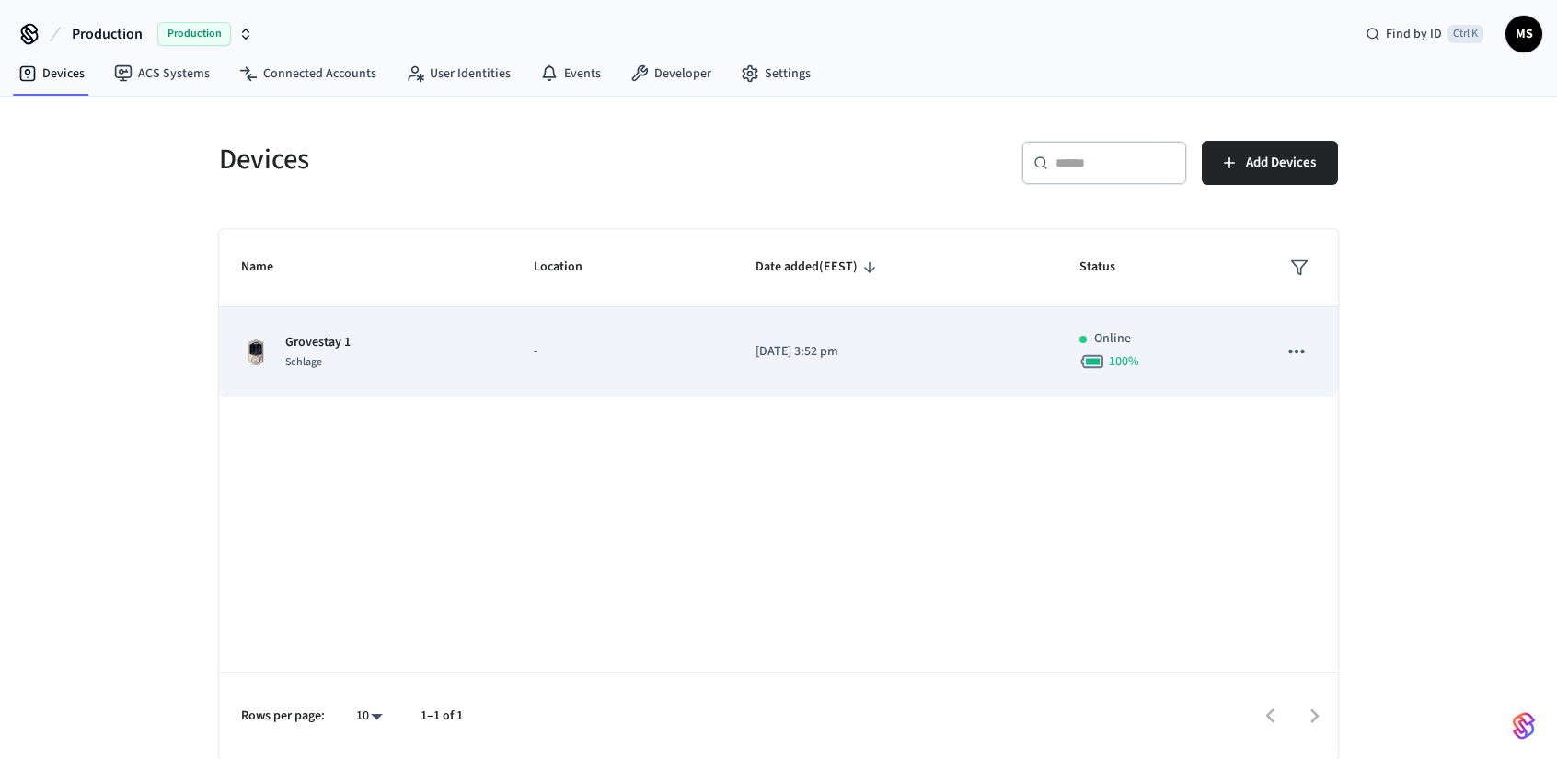
click at [311, 333] on p "Grovestay 1" at bounding box center [317, 342] width 65 height 19
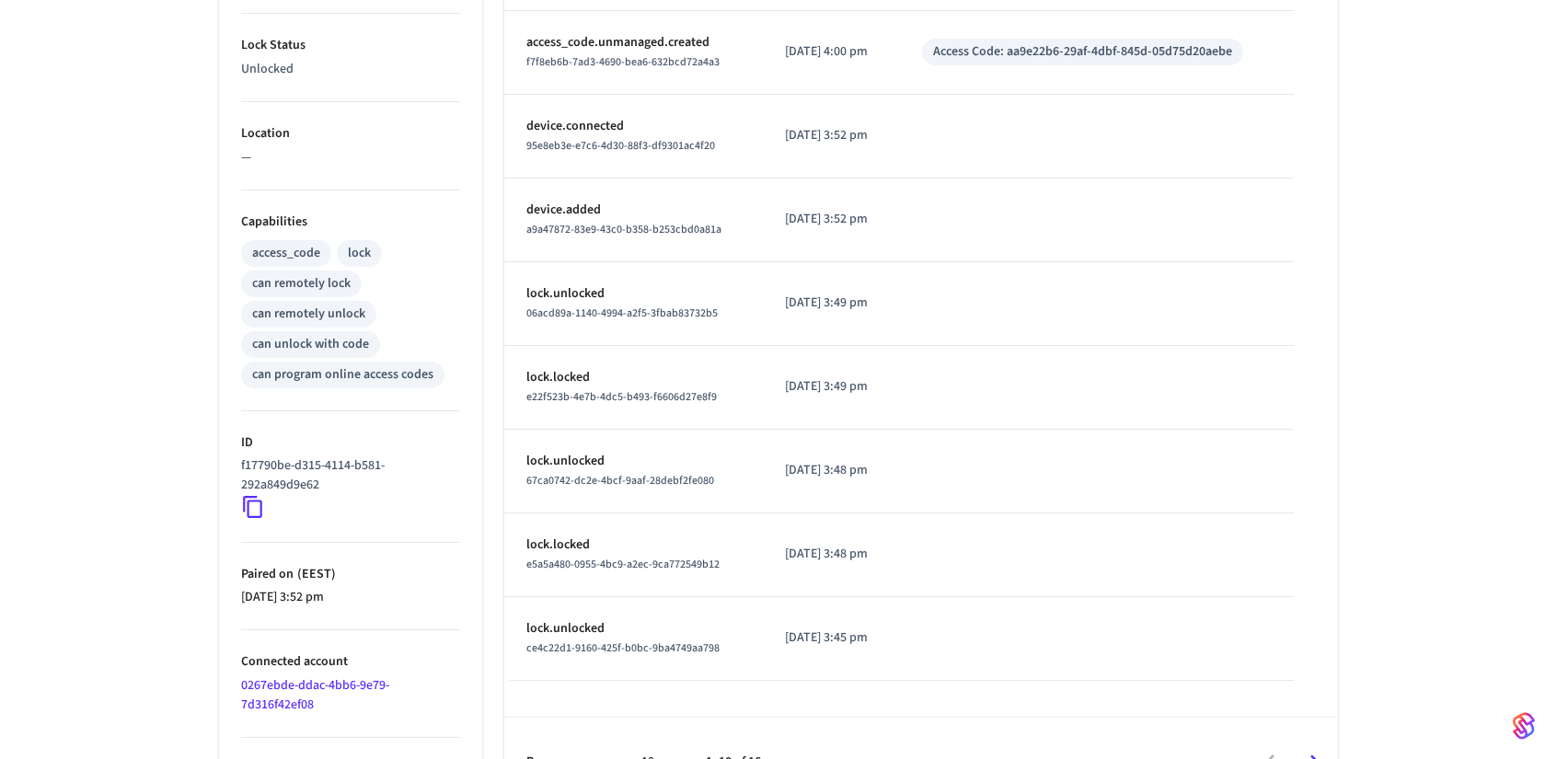
scroll to position [601, 0]
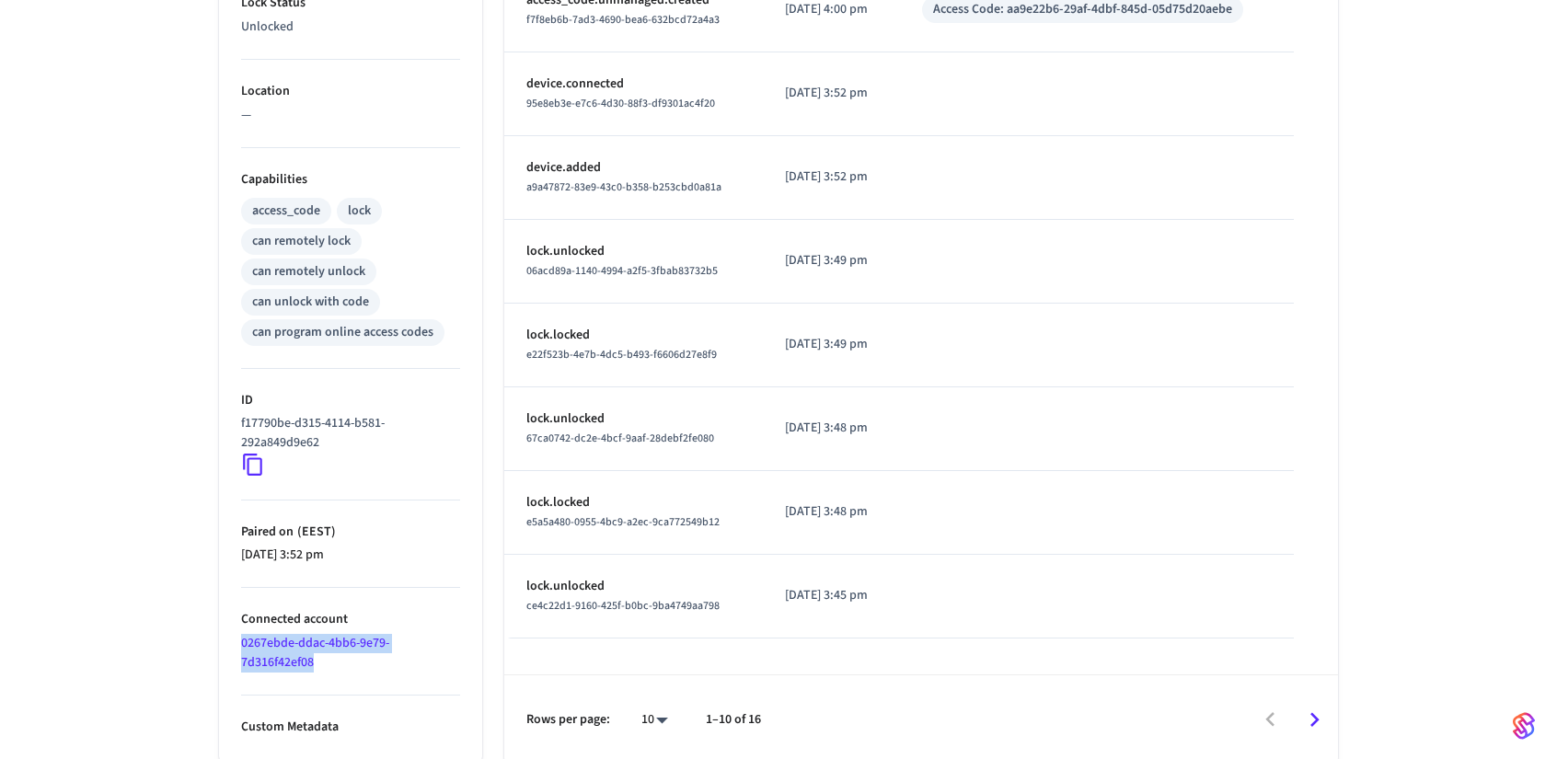
drag, startPoint x: 342, startPoint y: 660, endPoint x: 228, endPoint y: 645, distance: 115.0
click at [228, 645] on ul "Type Schlage Status Online Battery 100% Lock Status Unlocked Location — Capabil…" at bounding box center [350, 233] width 263 height 1062
copy link "0267ebde-ddac-4bb6-9e79-7d316f42ef08"
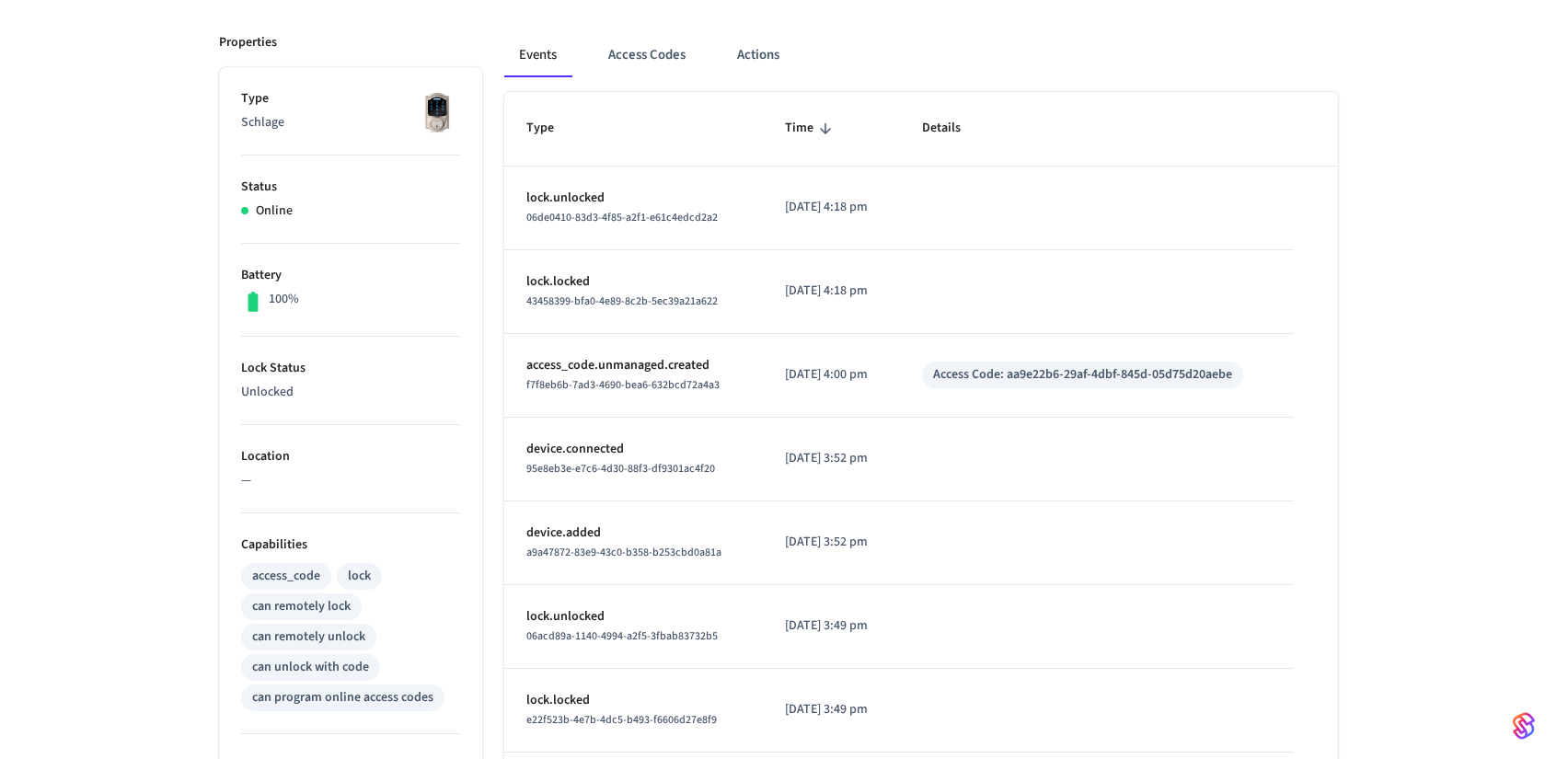
scroll to position [0, 0]
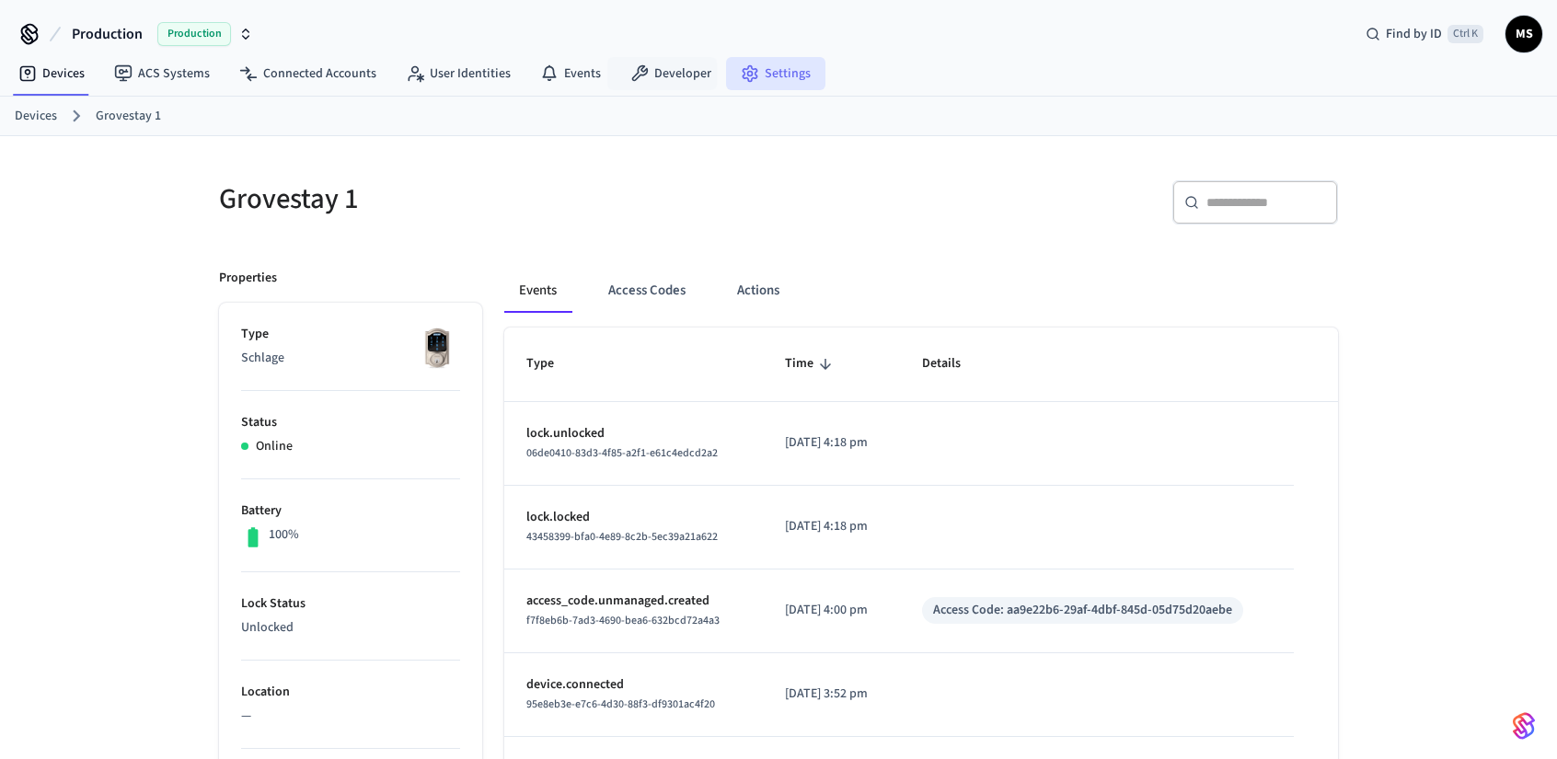
click at [753, 69] on link "Settings" at bounding box center [775, 73] width 99 height 33
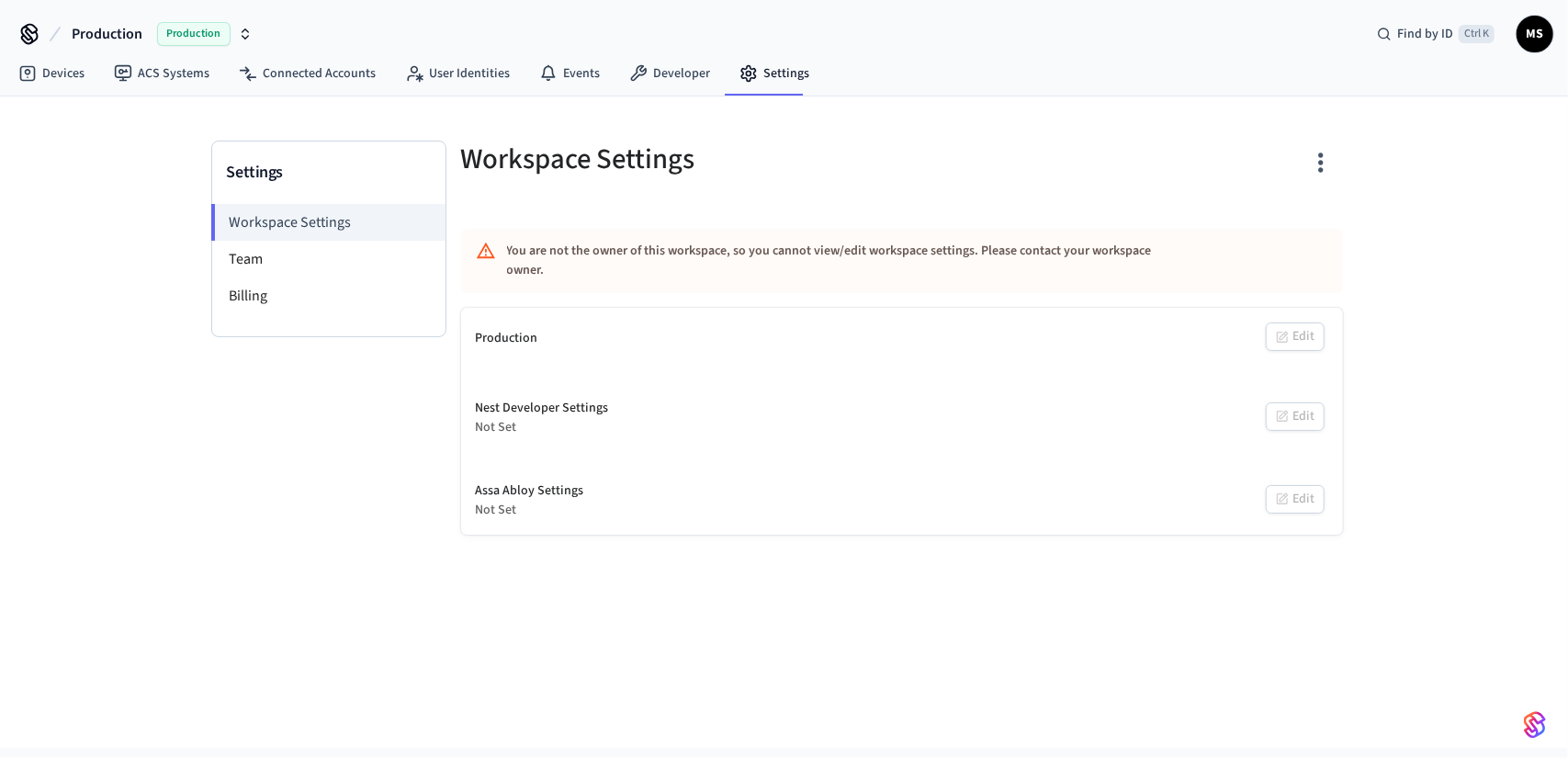
click at [656, 52] on div "Production Production Find by ID Ctrl K MS" at bounding box center [784, 26] width 1568 height 53
click at [660, 69] on link "Developer" at bounding box center [669, 73] width 110 height 33
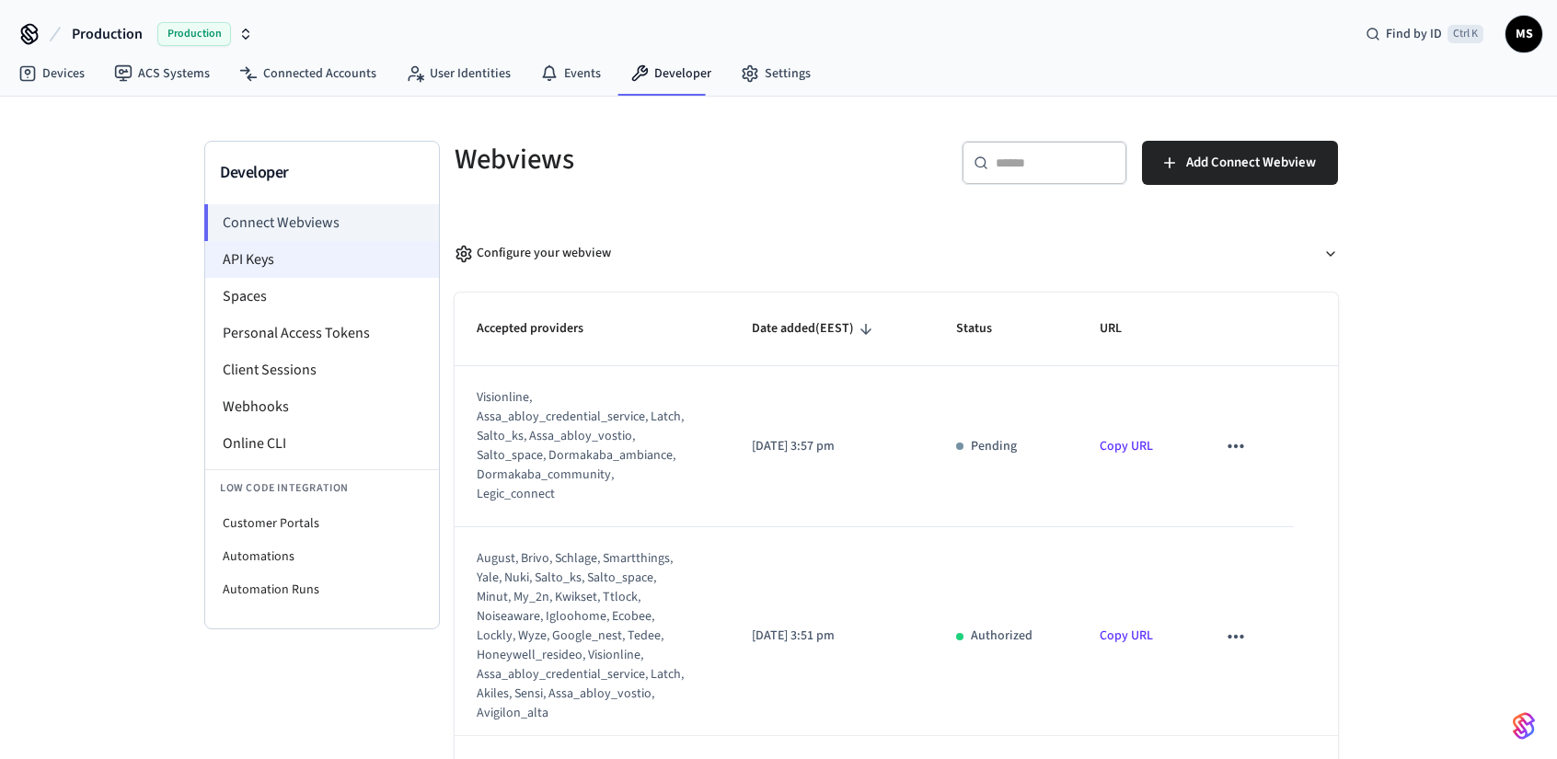
click at [286, 257] on li "API Keys" at bounding box center [322, 259] width 234 height 37
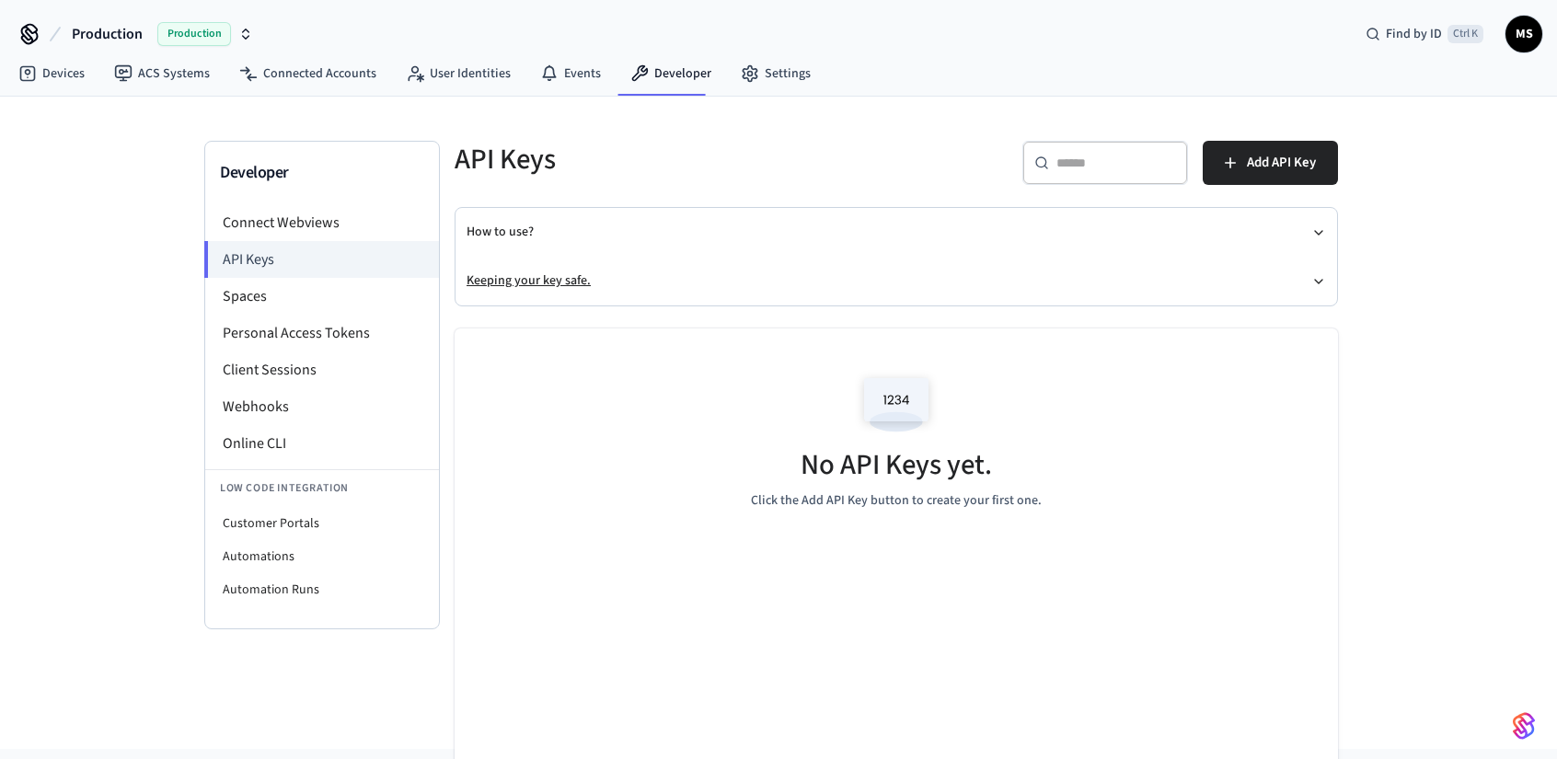
click at [634, 262] on button "Keeping your key safe." at bounding box center [895, 281] width 859 height 49
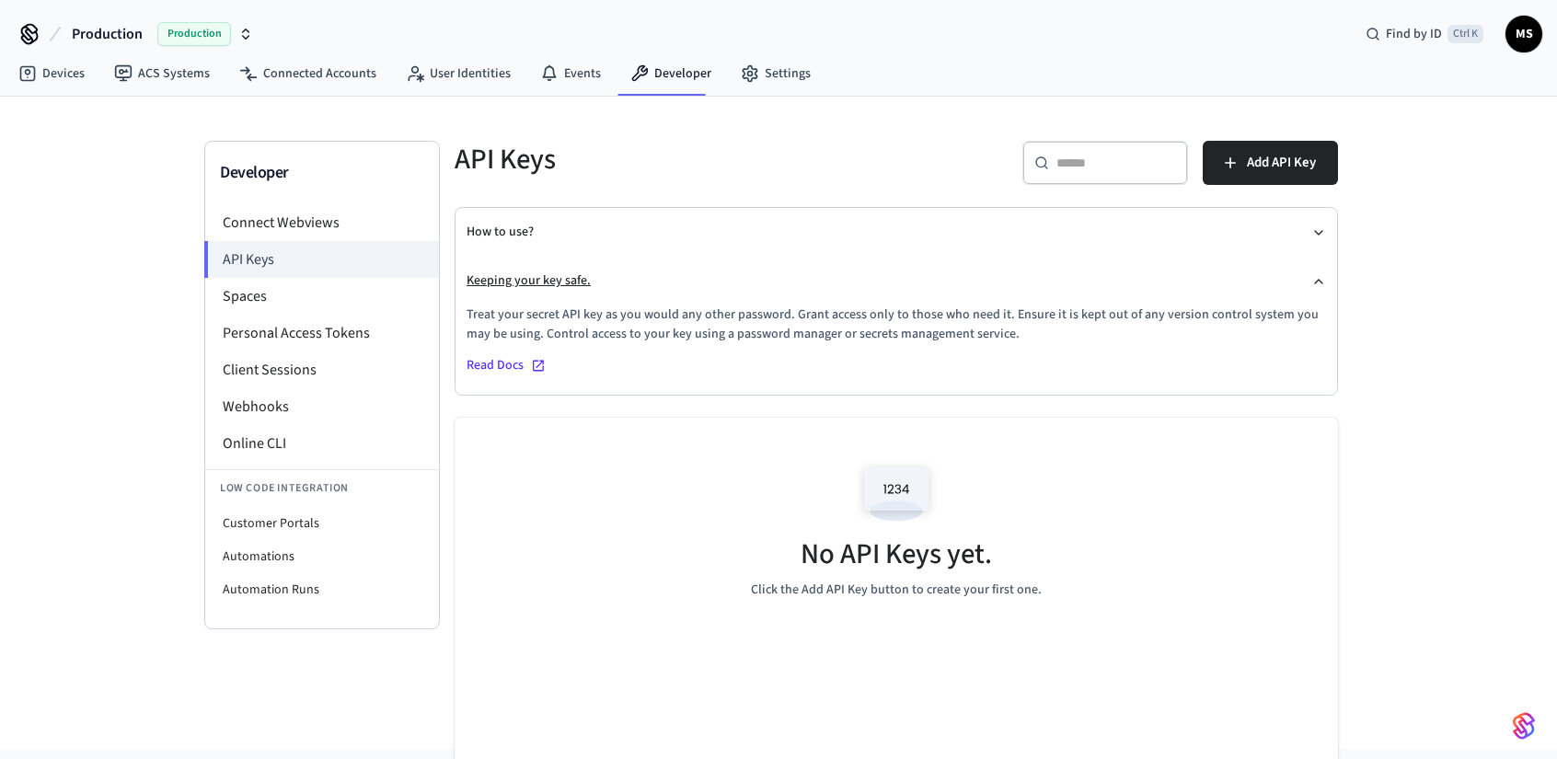
click at [679, 271] on button "Keeping your key safe." at bounding box center [895, 281] width 859 height 49
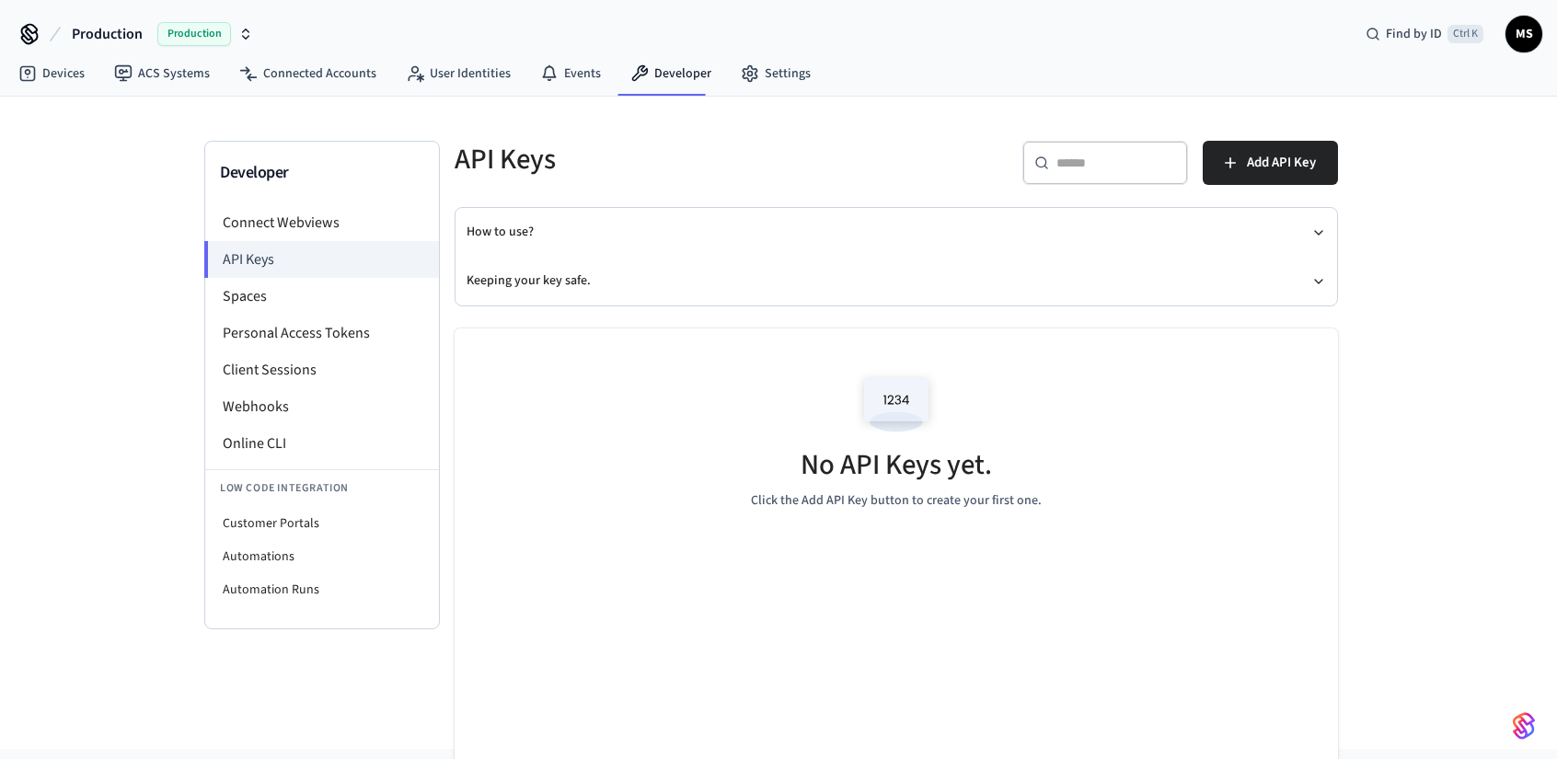
click at [663, 466] on div "No API Keys yet. Click the Add API Key button to create your first one." at bounding box center [895, 437] width 883 height 219
click at [309, 258] on li "API Keys" at bounding box center [321, 259] width 235 height 37
click at [1251, 155] on span "Add API Key" at bounding box center [1281, 163] width 69 height 24
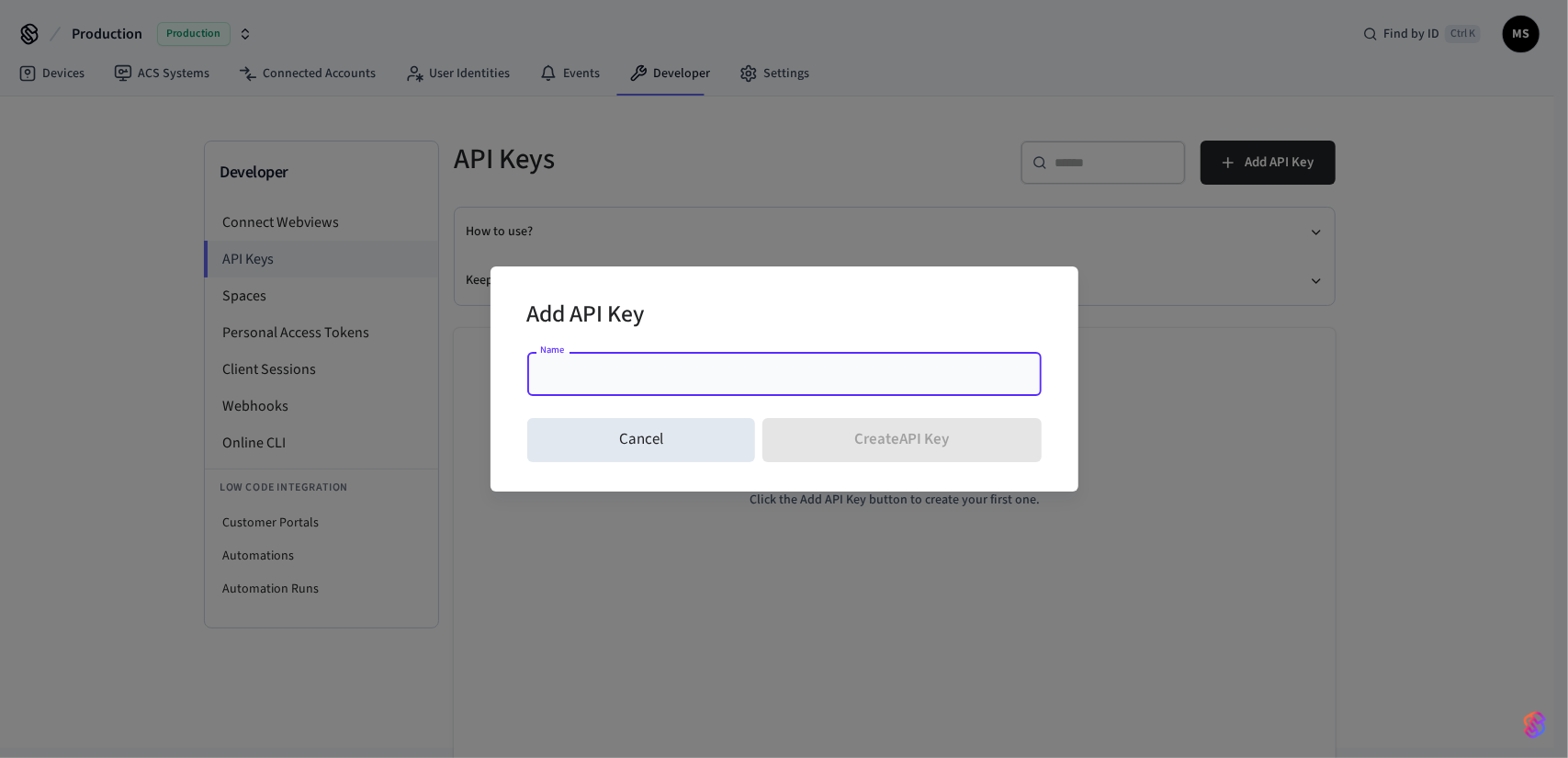
click at [774, 372] on input "Name" at bounding box center [784, 374] width 492 height 18
type input "**********"
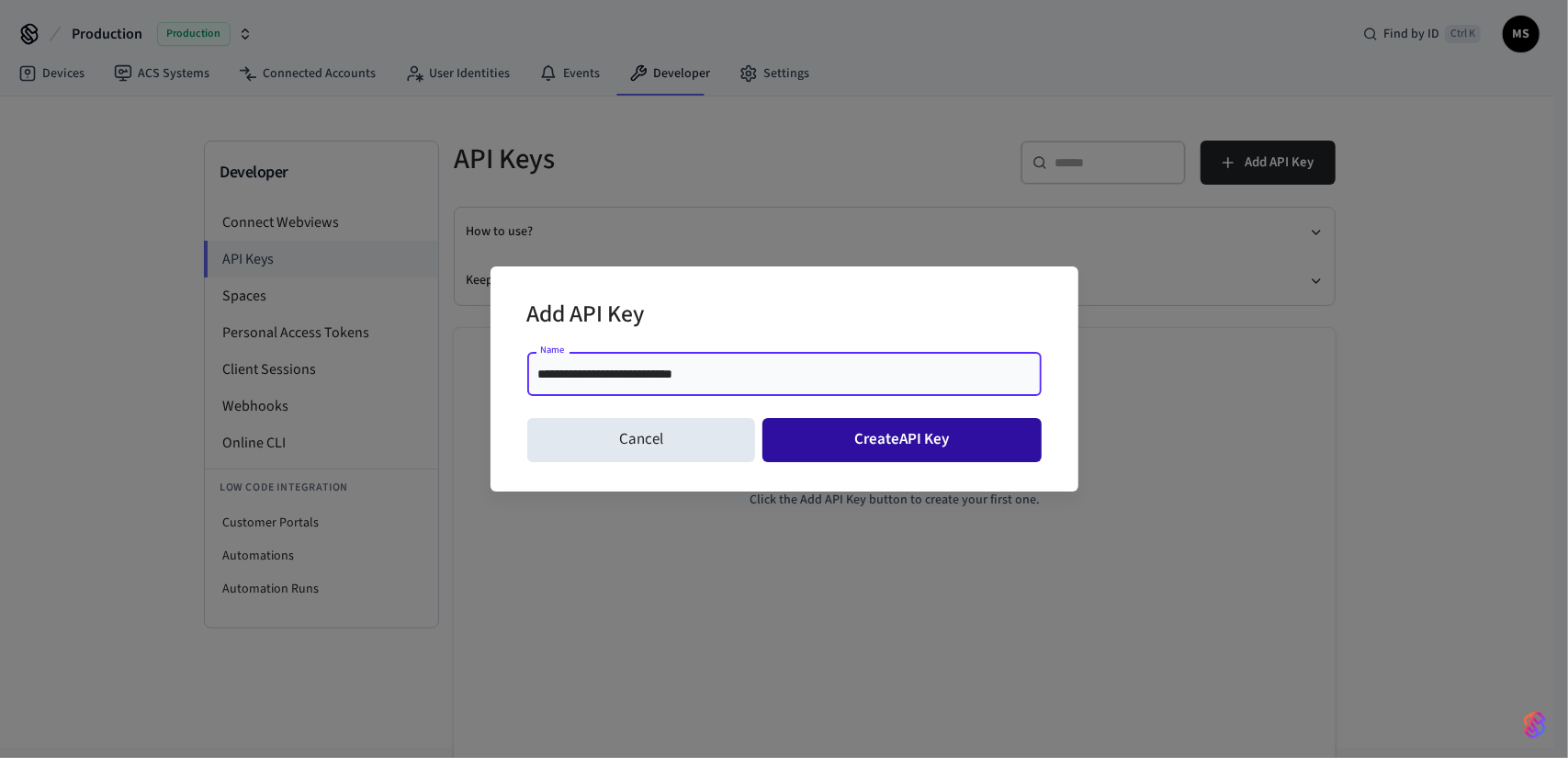
click at [906, 442] on button "Create API Key" at bounding box center [903, 440] width 280 height 44
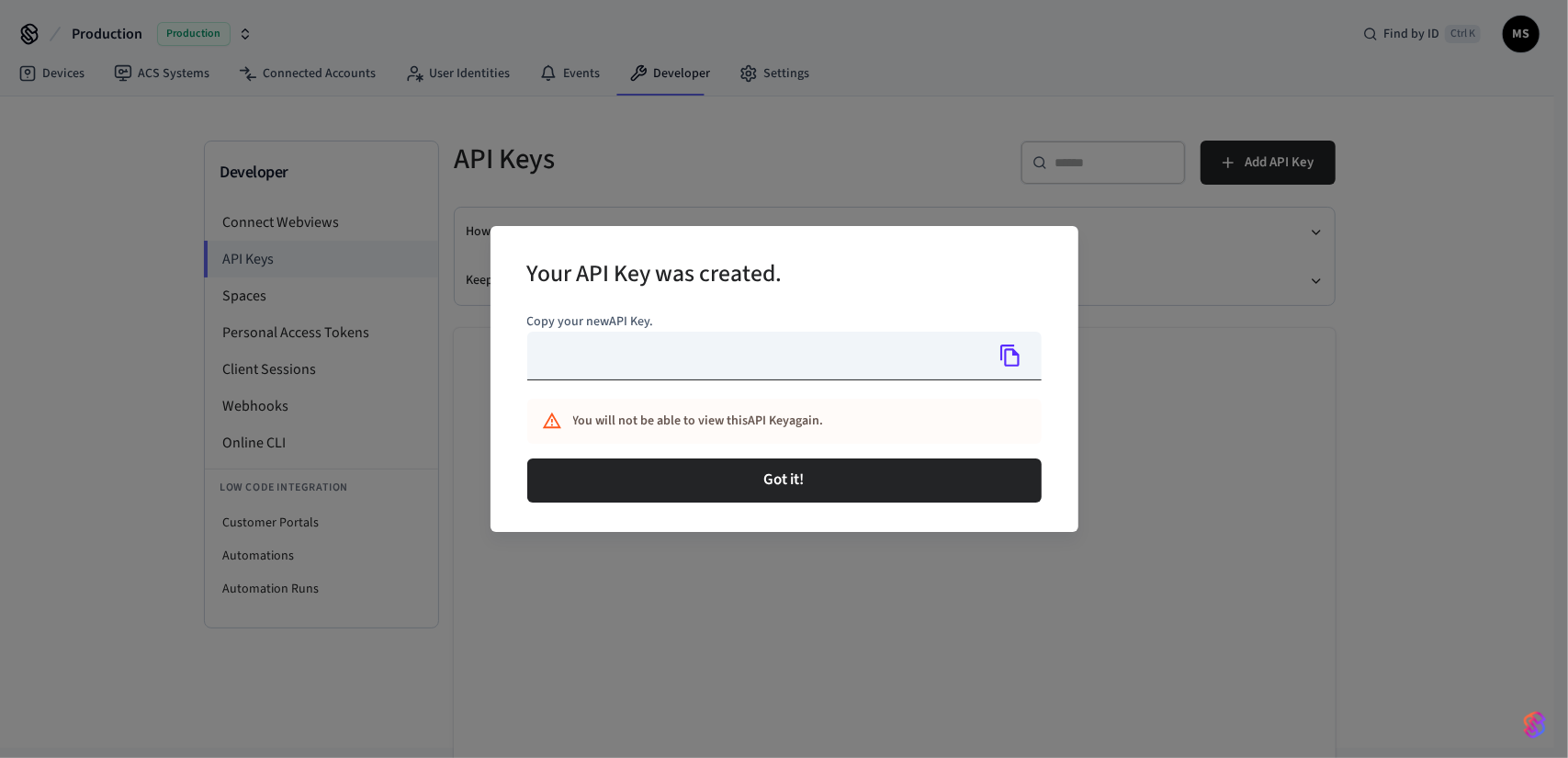
type input "**********"
click at [1016, 358] on icon "Copy" at bounding box center [1011, 356] width 24 height 24
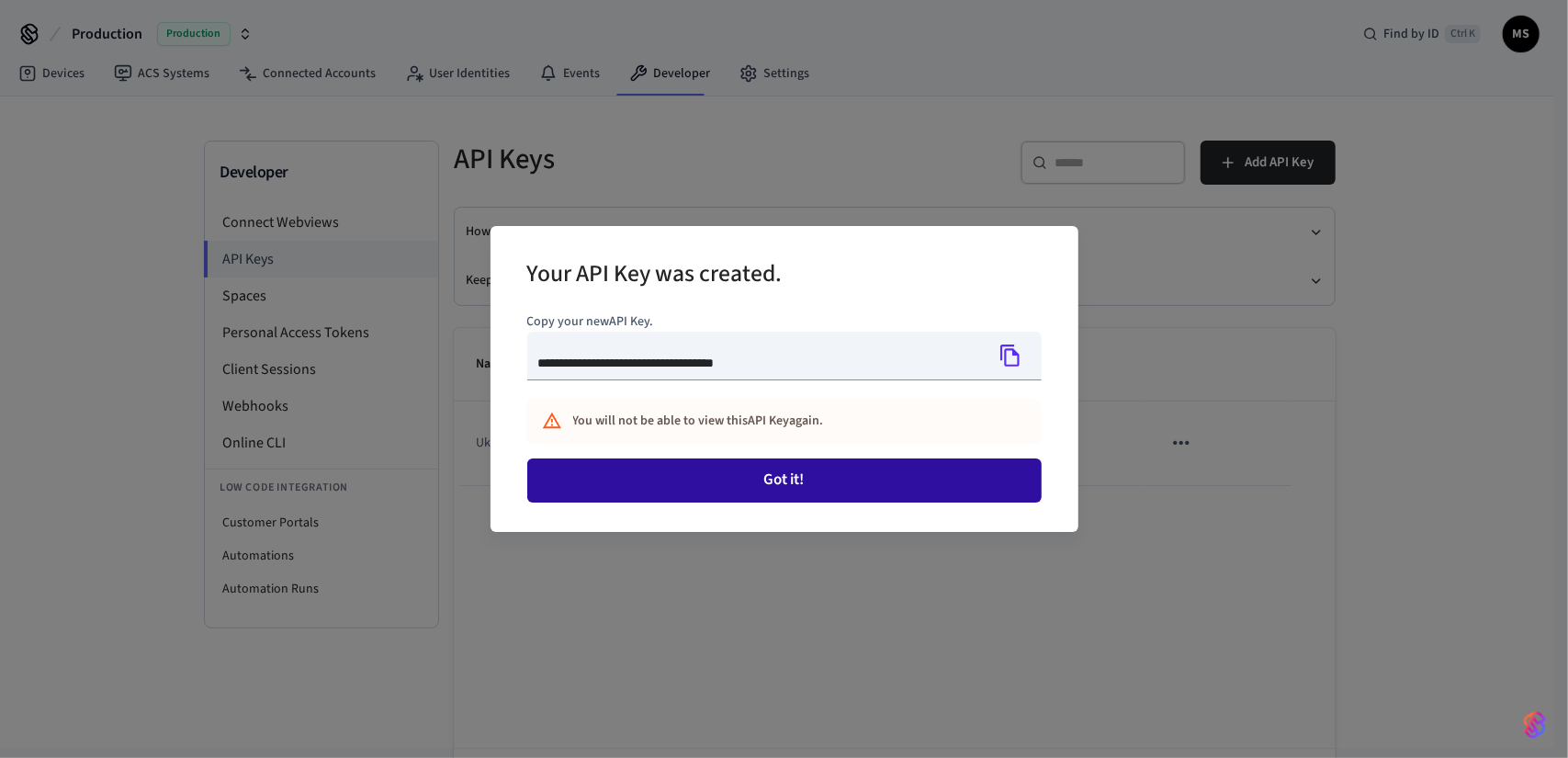
click at [809, 482] on button "Got it!" at bounding box center [784, 480] width 514 height 44
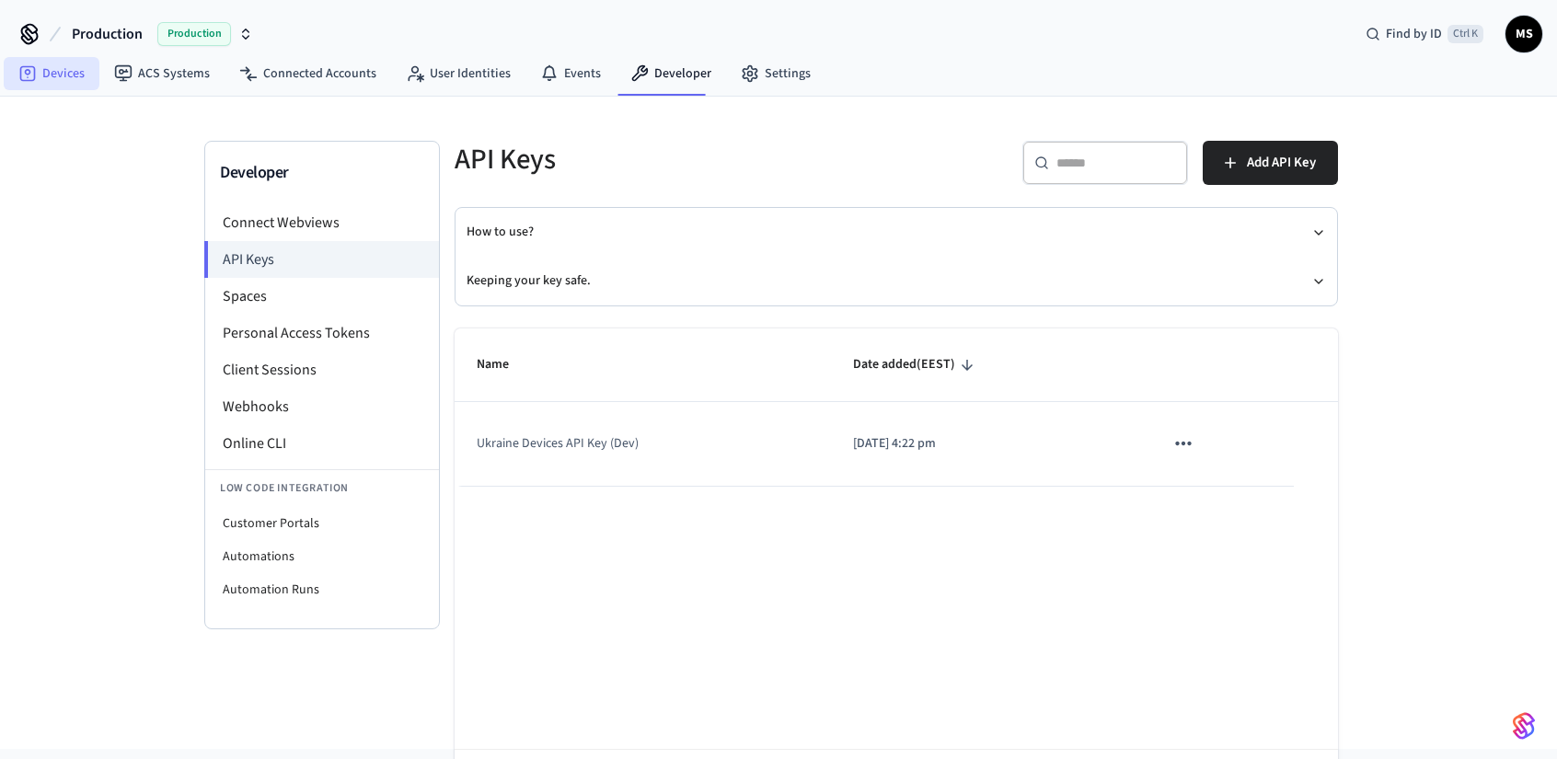
click at [81, 75] on link "Devices" at bounding box center [52, 73] width 96 height 33
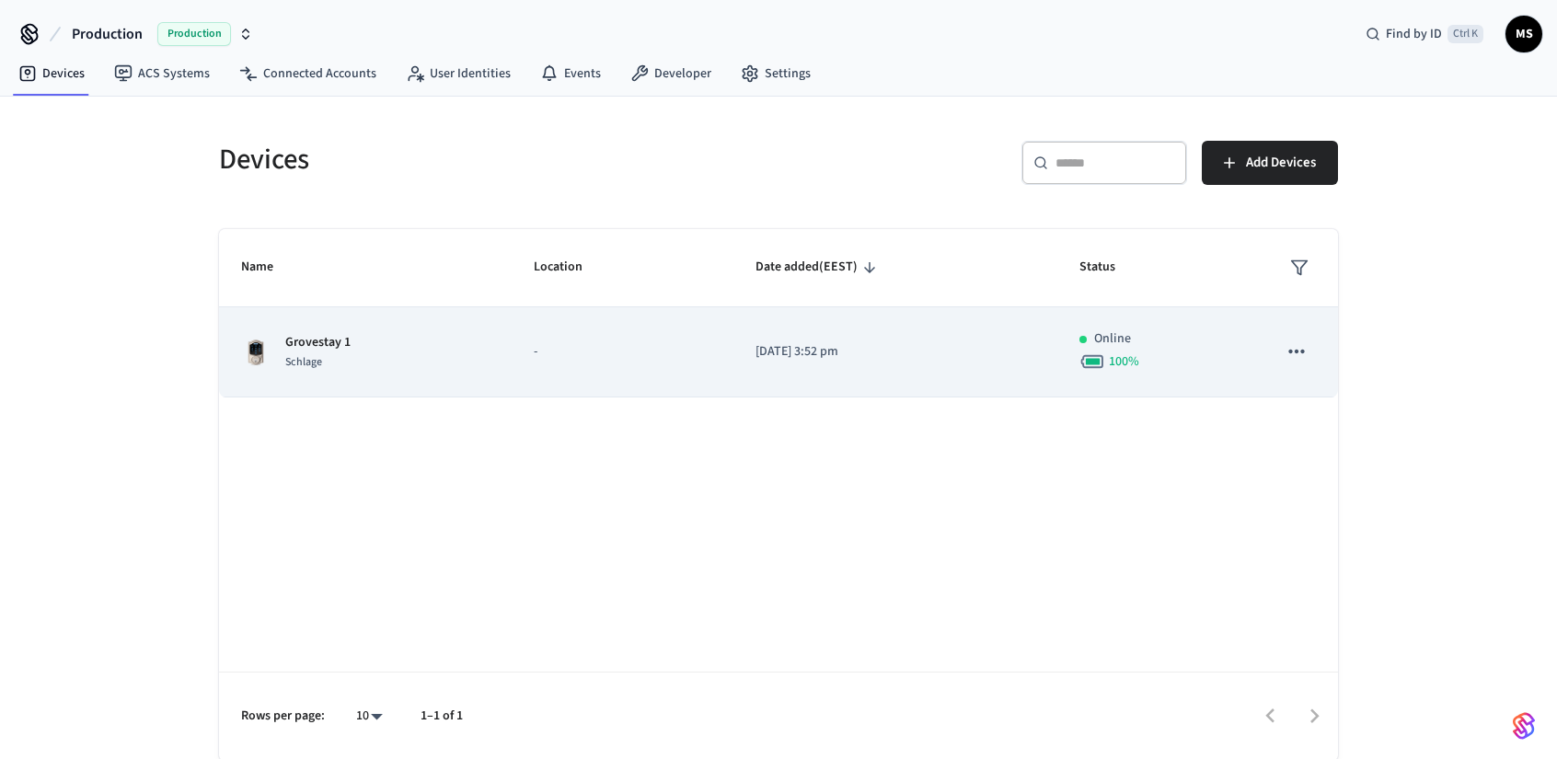
click at [336, 339] on p "Grovestay 1" at bounding box center [317, 342] width 65 height 19
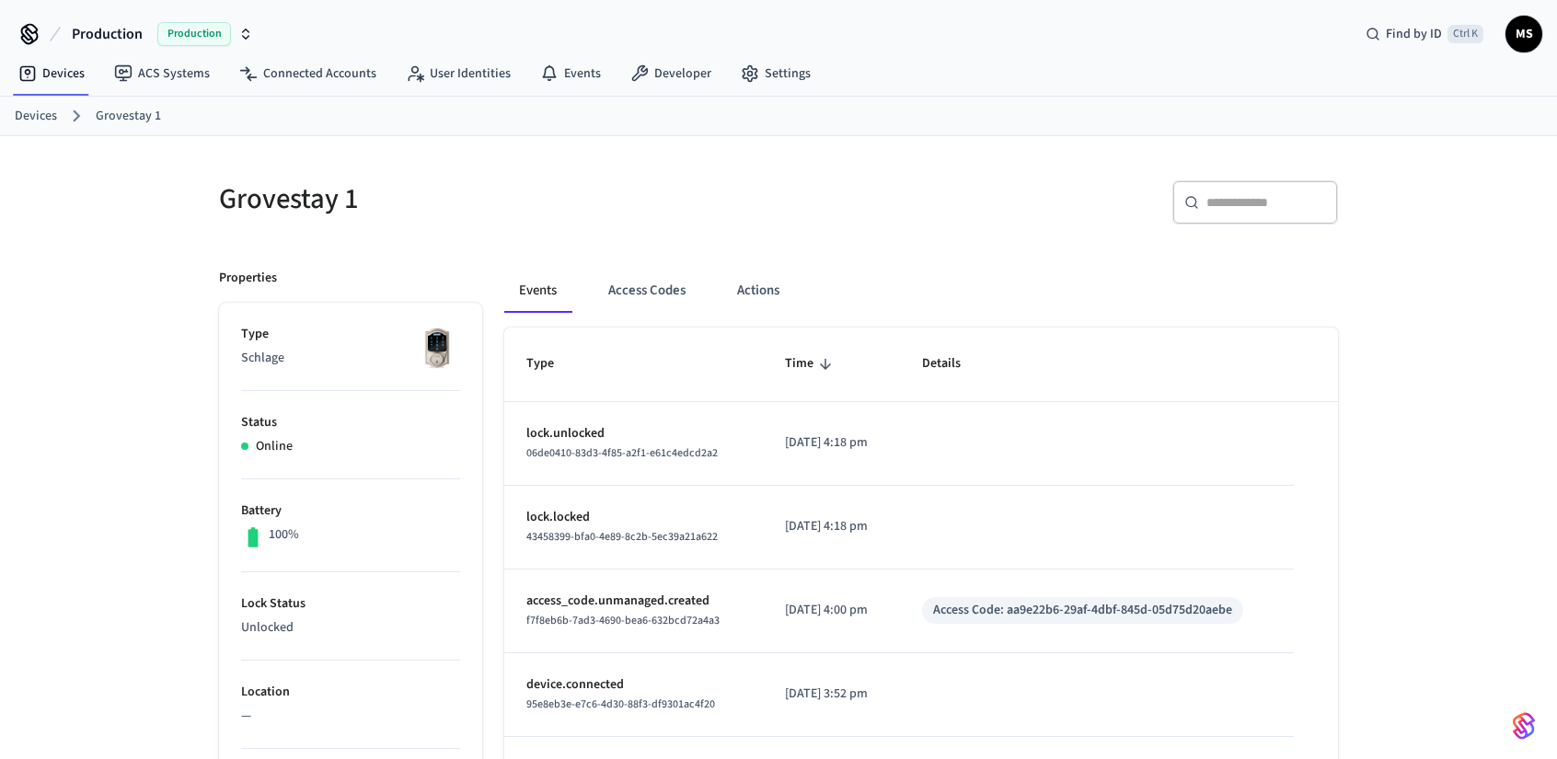
scroll to position [552, 0]
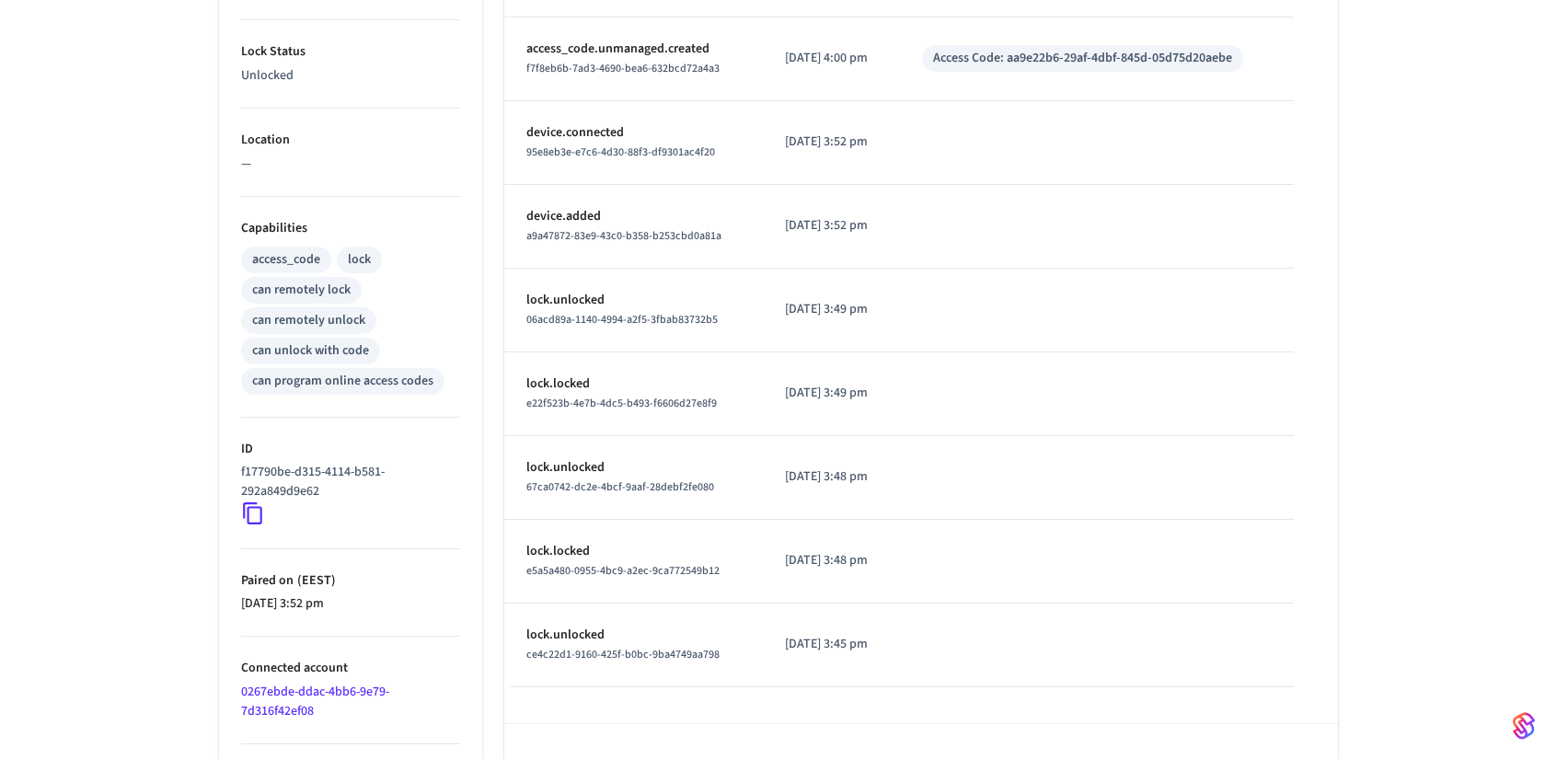
click at [248, 504] on icon at bounding box center [252, 514] width 19 height 22
click at [254, 512] on icon at bounding box center [253, 513] width 24 height 24
